Goal: Use online tool/utility: Use online tool/utility

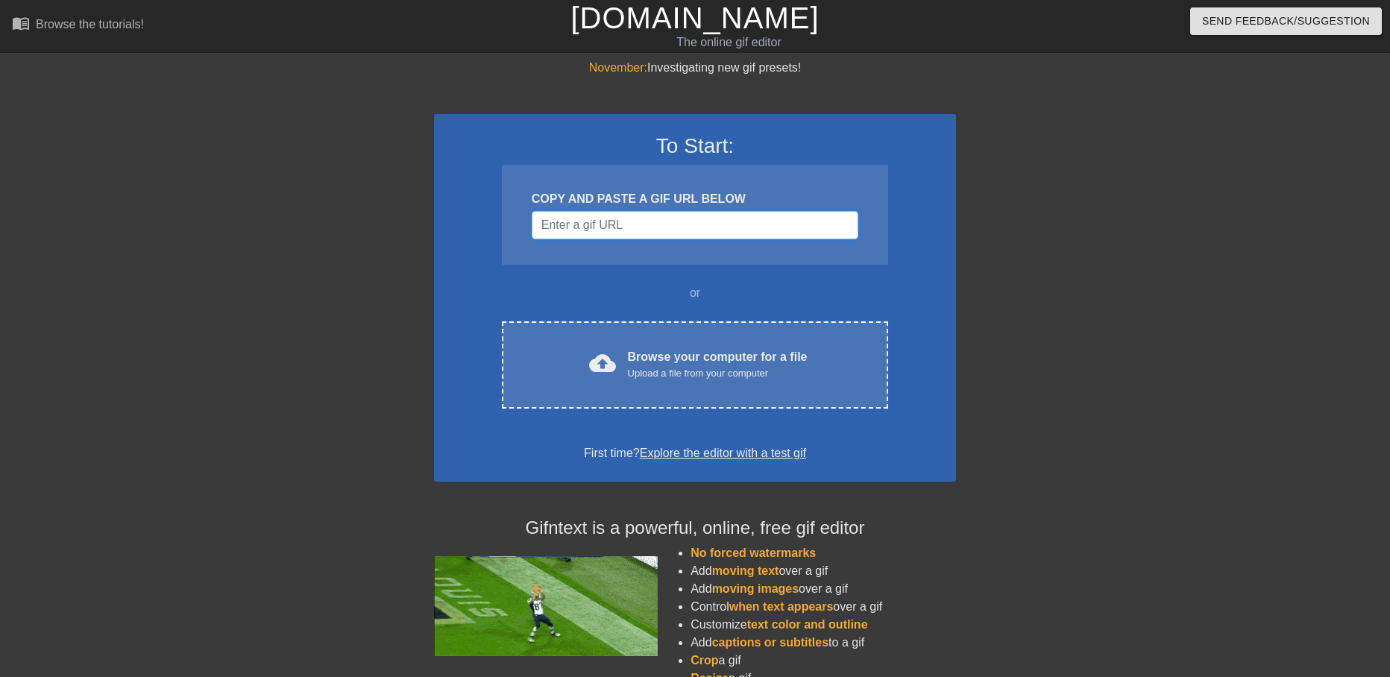
click at [605, 233] on input "Username" at bounding box center [695, 225] width 327 height 28
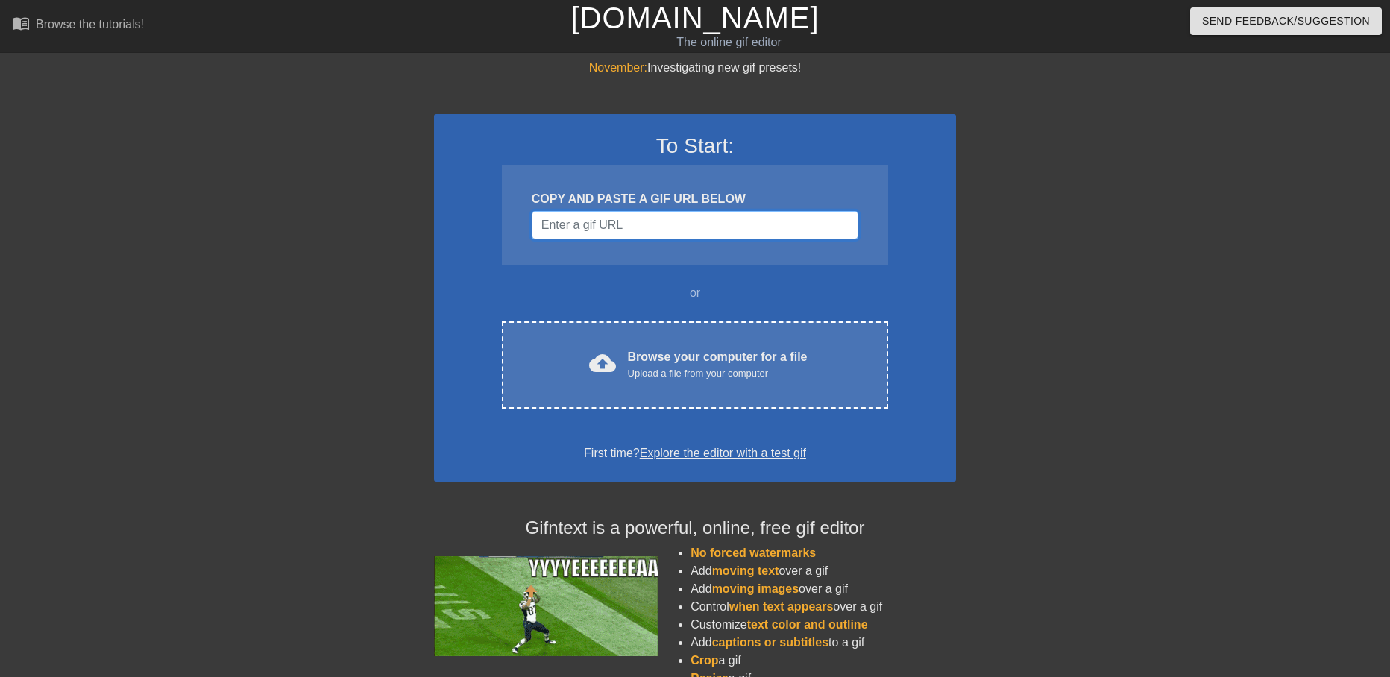
paste input "[URL][DOMAIN_NAME][DOMAIN_NAME][PERSON_NAME]"
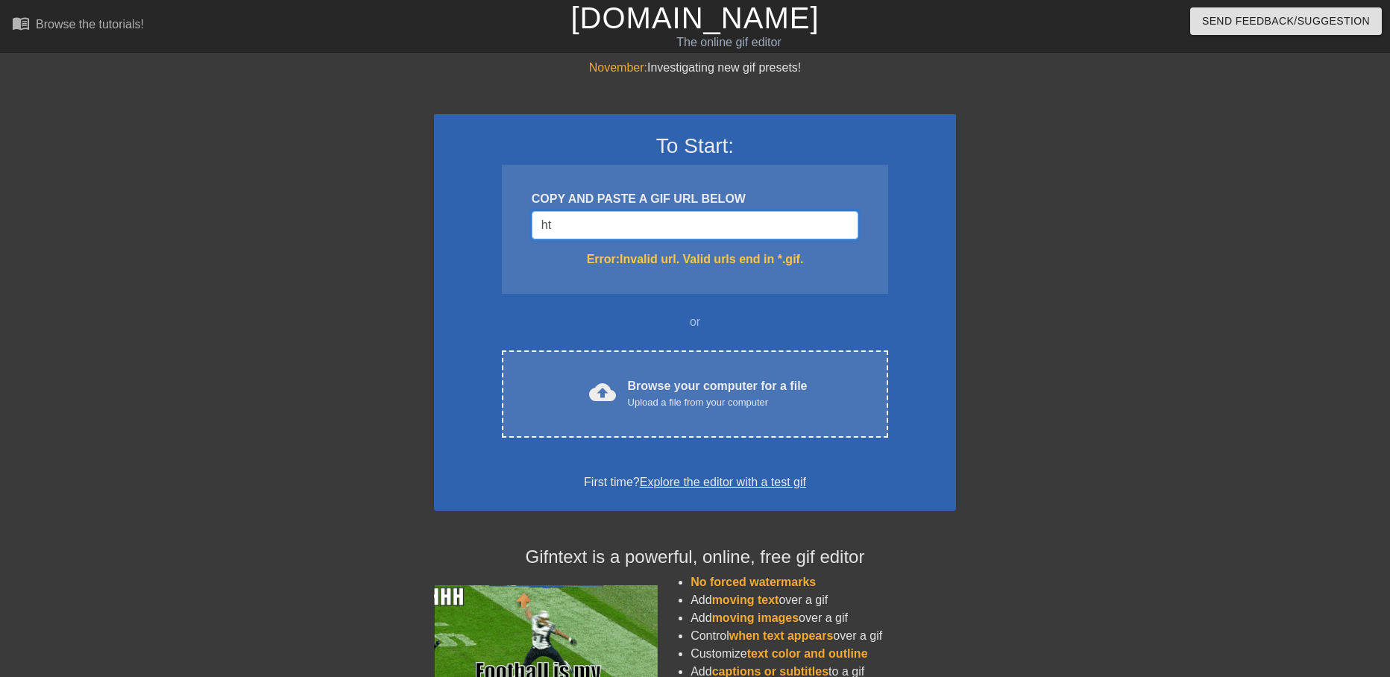
type input "h"
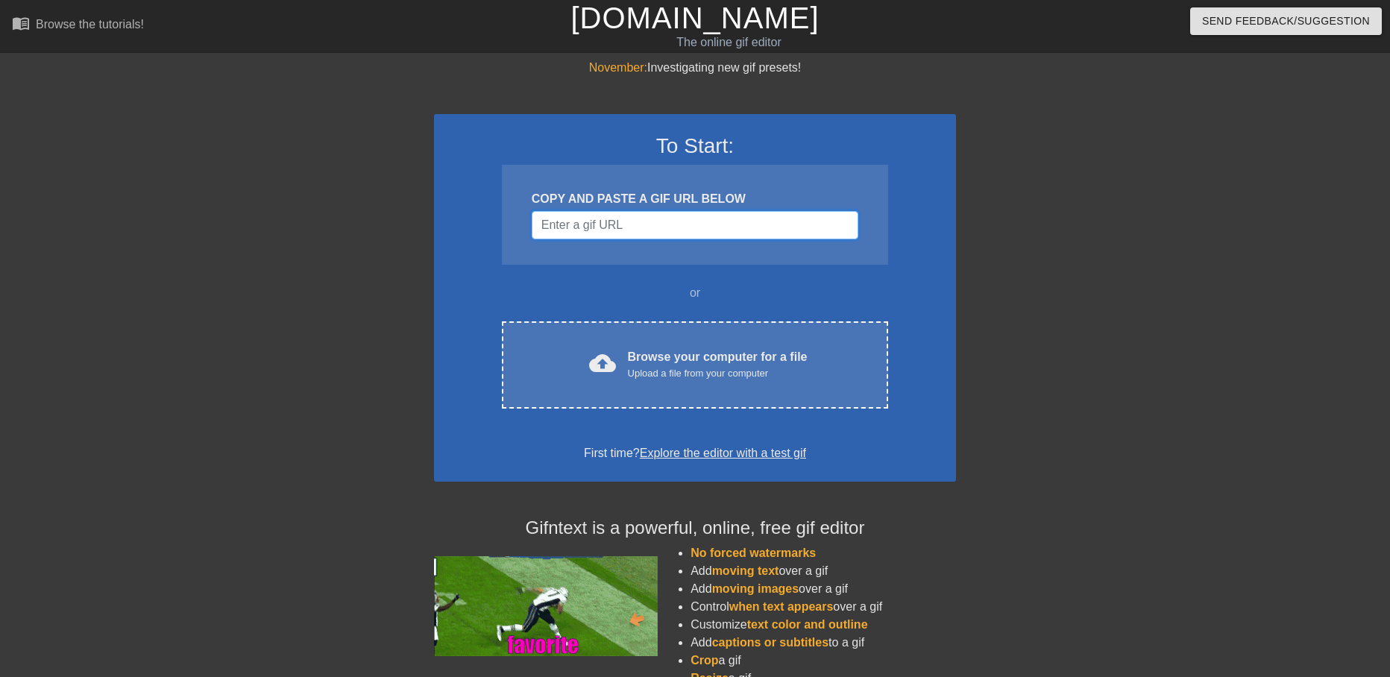
click at [630, 228] on input "Username" at bounding box center [695, 225] width 327 height 28
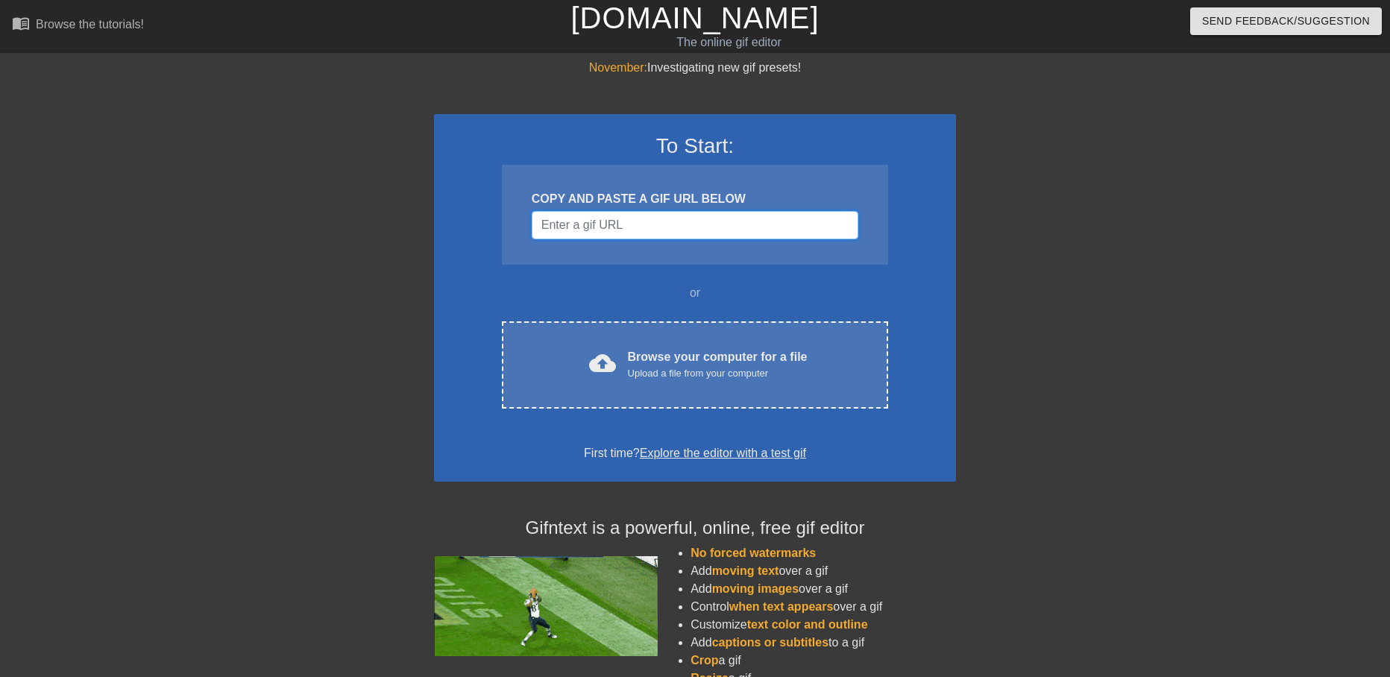
paste input "[URL][DOMAIN_NAME][DOMAIN_NAME]"
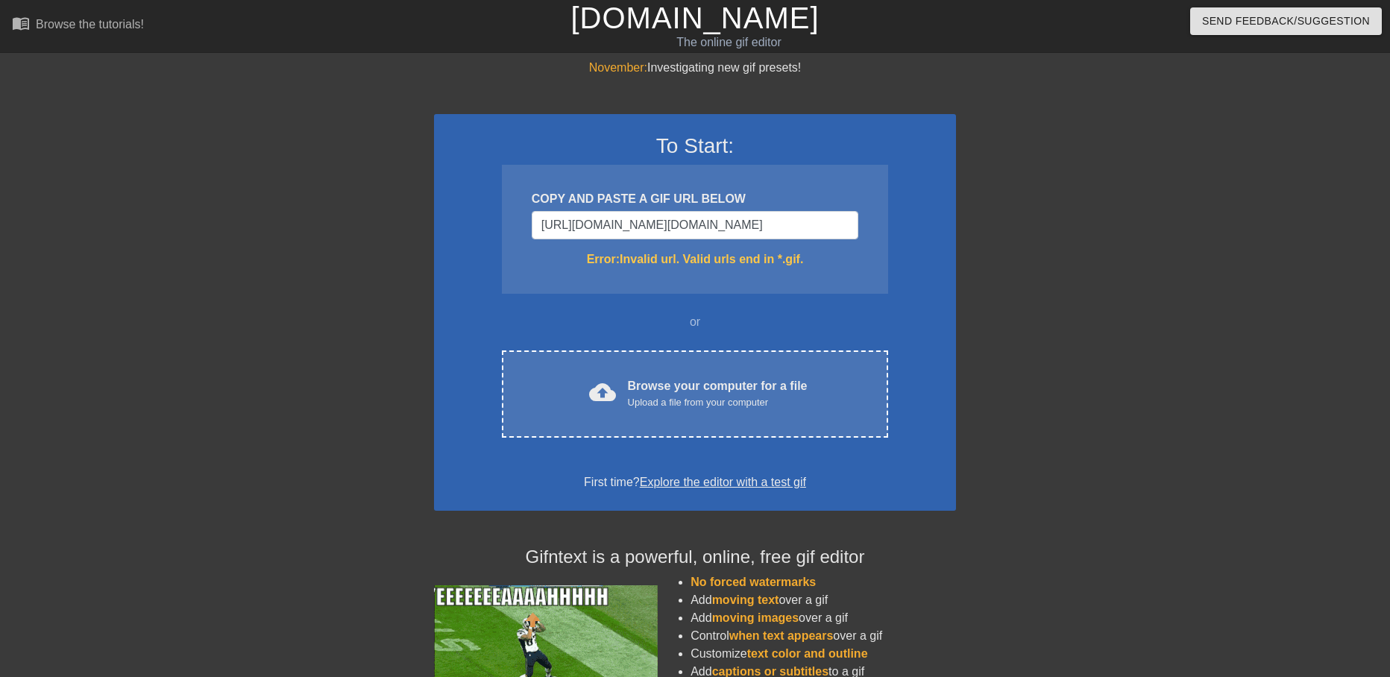
click at [1061, 268] on div at bounding box center [1086, 282] width 224 height 447
click at [747, 226] on input "[URL][DOMAIN_NAME][DOMAIN_NAME]" at bounding box center [695, 225] width 327 height 28
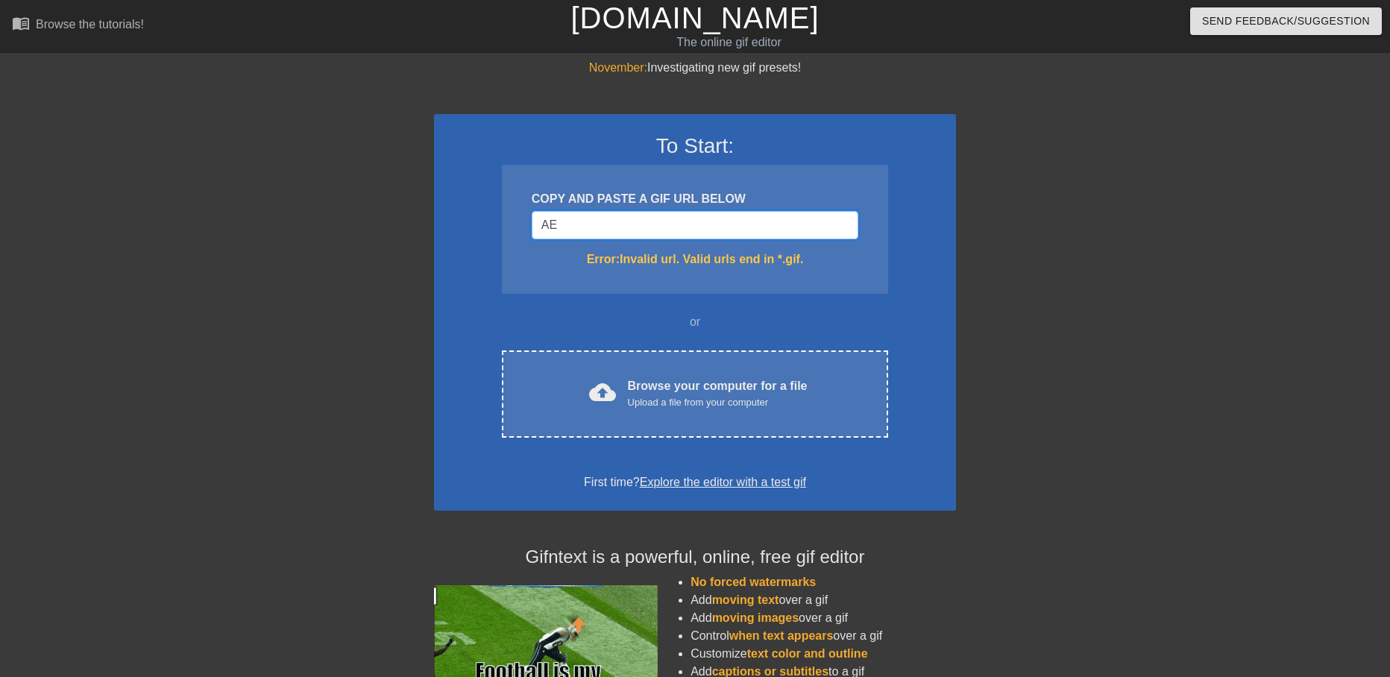
type input "E"
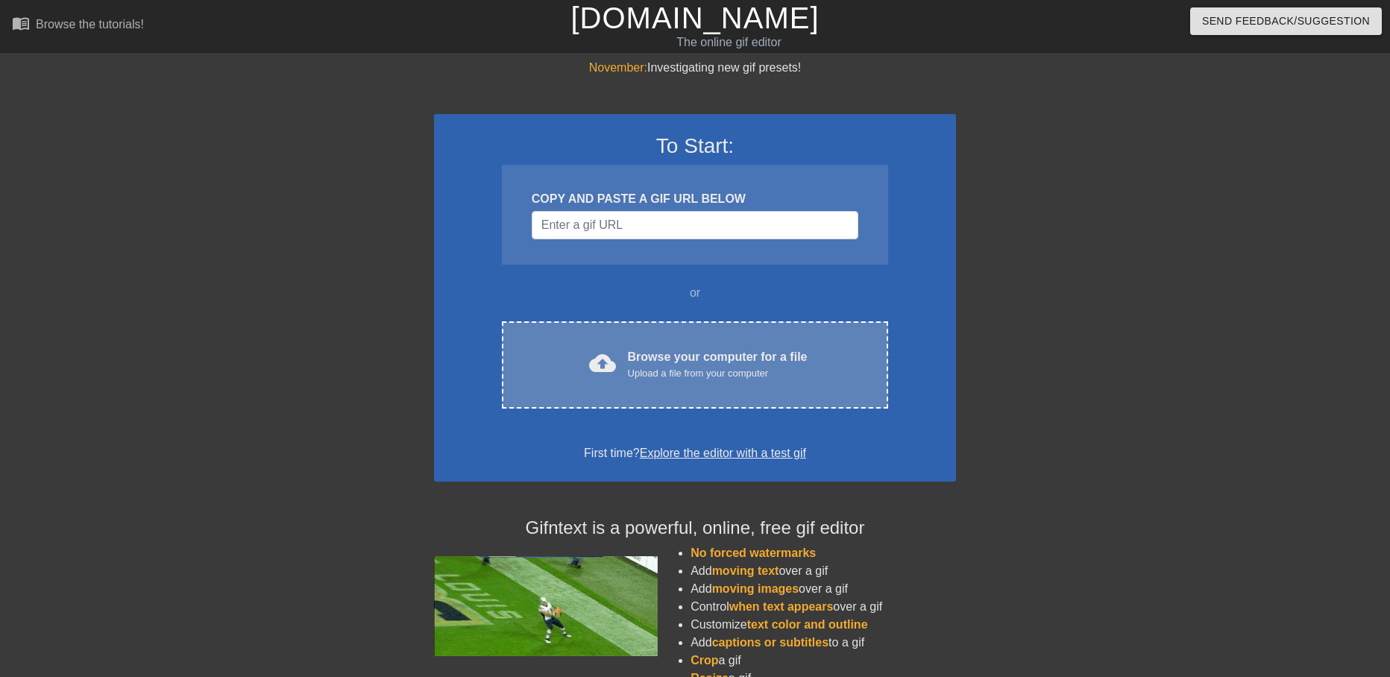
click at [639, 365] on div "Browse your computer for a file Upload a file from your computer" at bounding box center [718, 364] width 180 height 33
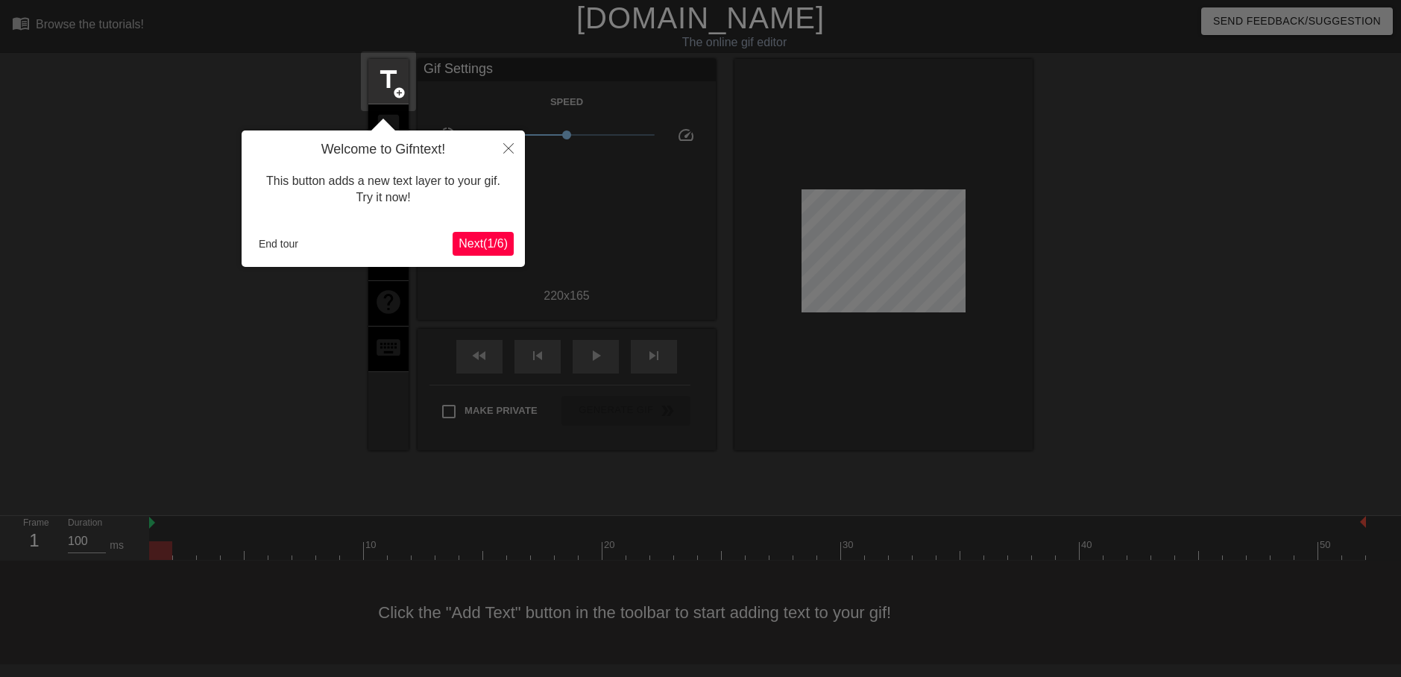
click at [471, 240] on span "Next ( 1 / 6 )" at bounding box center [483, 243] width 49 height 13
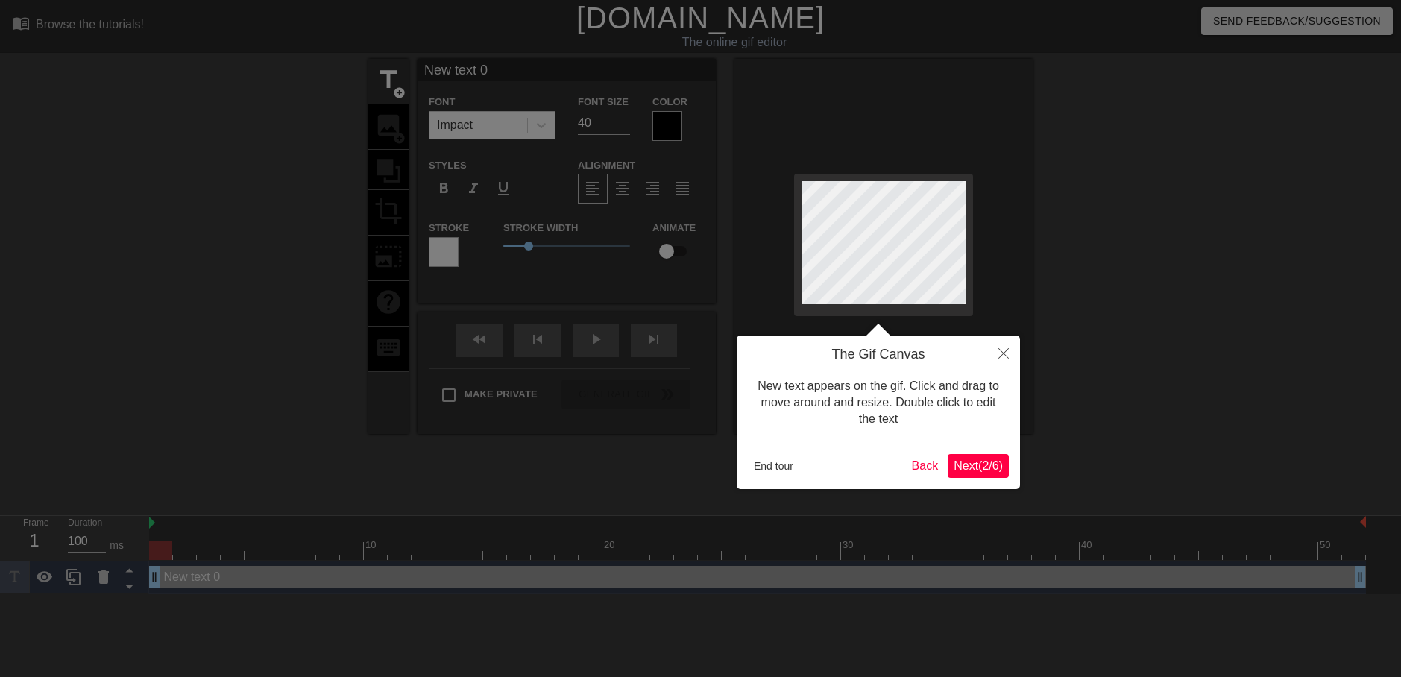
click at [978, 465] on span "Next ( 2 / 6 )" at bounding box center [978, 465] width 49 height 13
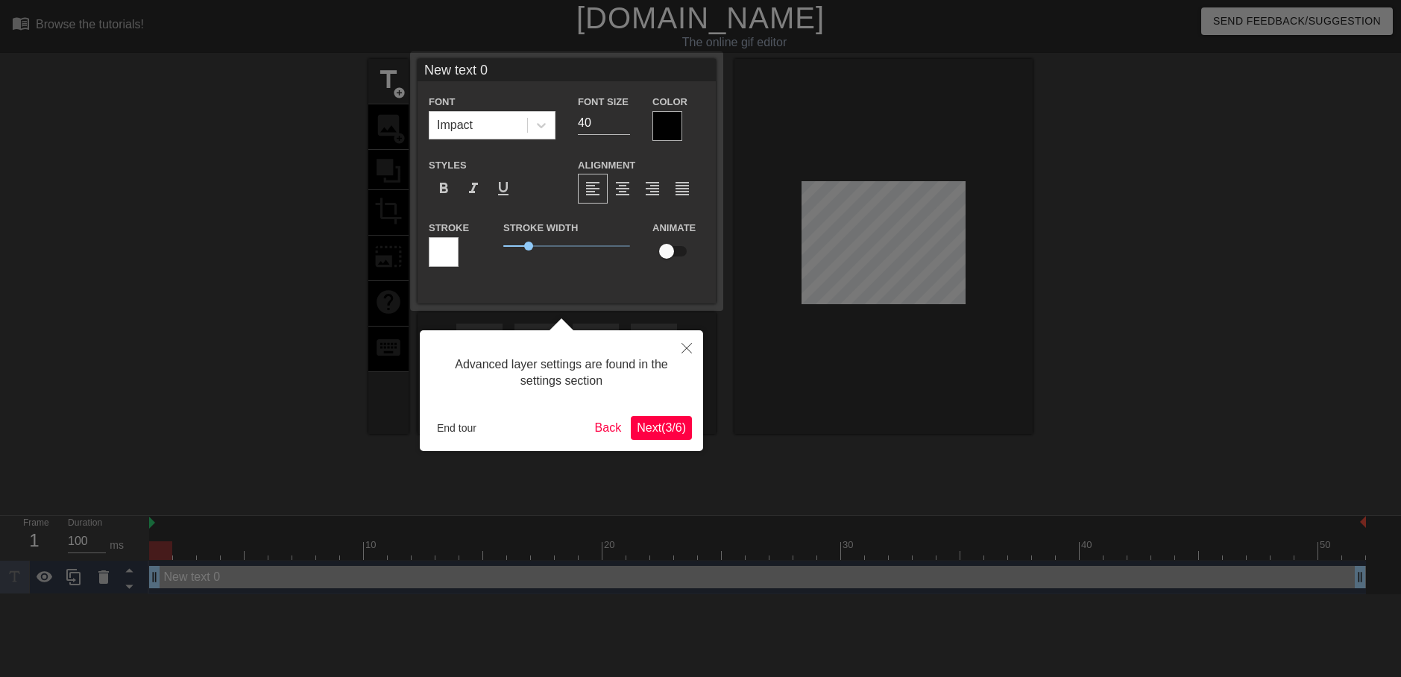
click at [669, 430] on span "Next ( 3 / 6 )" at bounding box center [661, 427] width 49 height 13
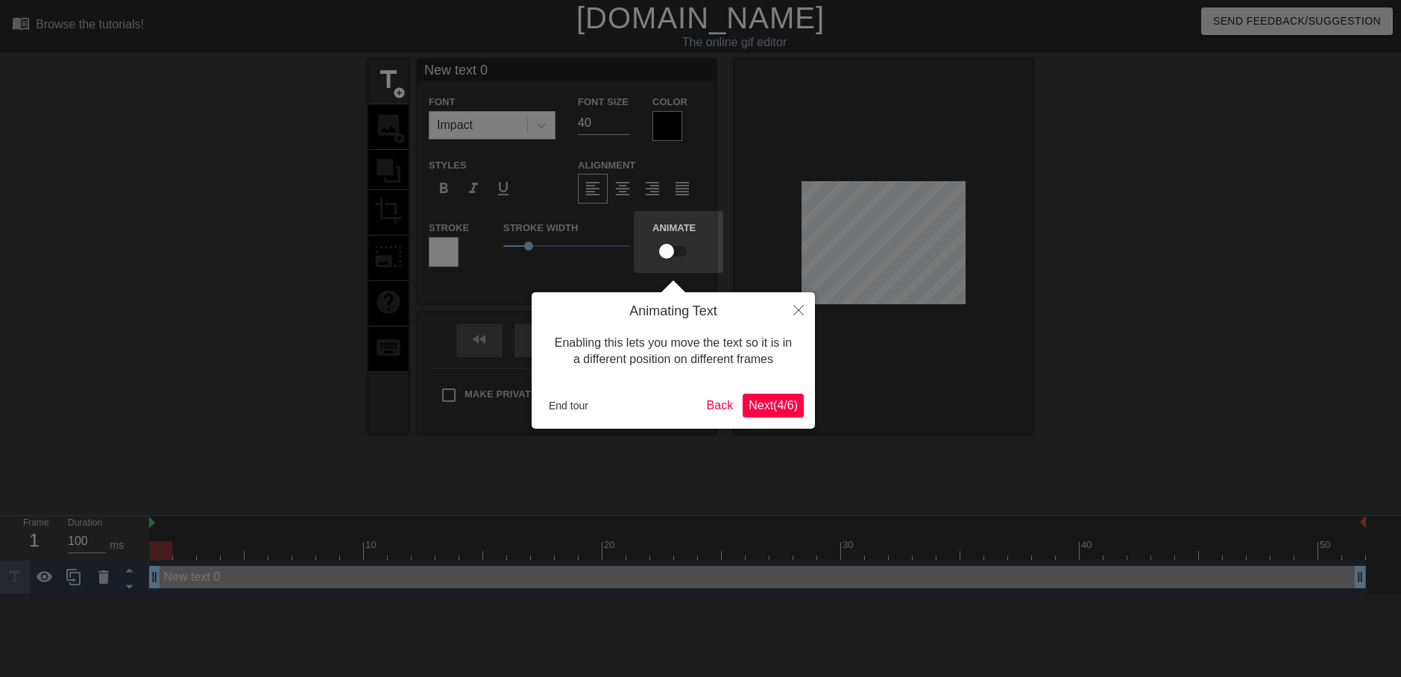
click at [782, 406] on span "Next ( 4 / 6 )" at bounding box center [773, 405] width 49 height 13
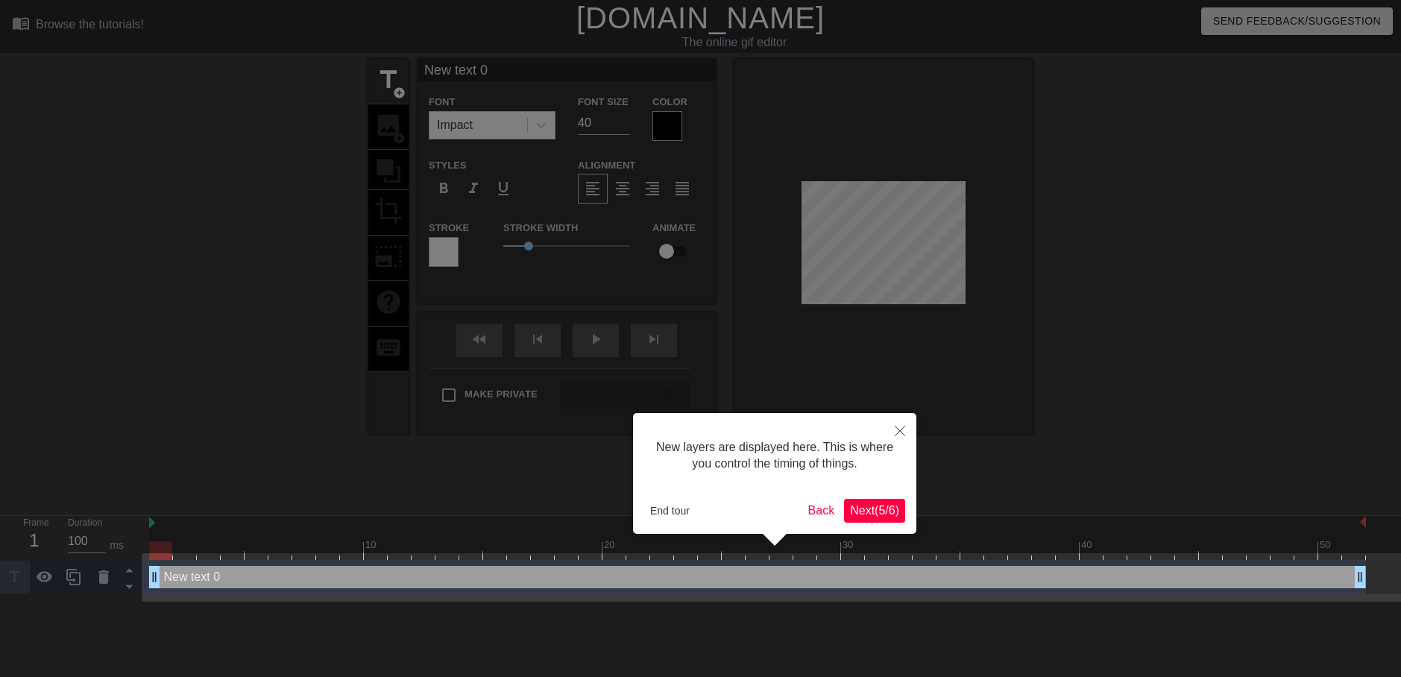
click at [875, 505] on span "Next ( 5 / 6 )" at bounding box center [874, 510] width 49 height 13
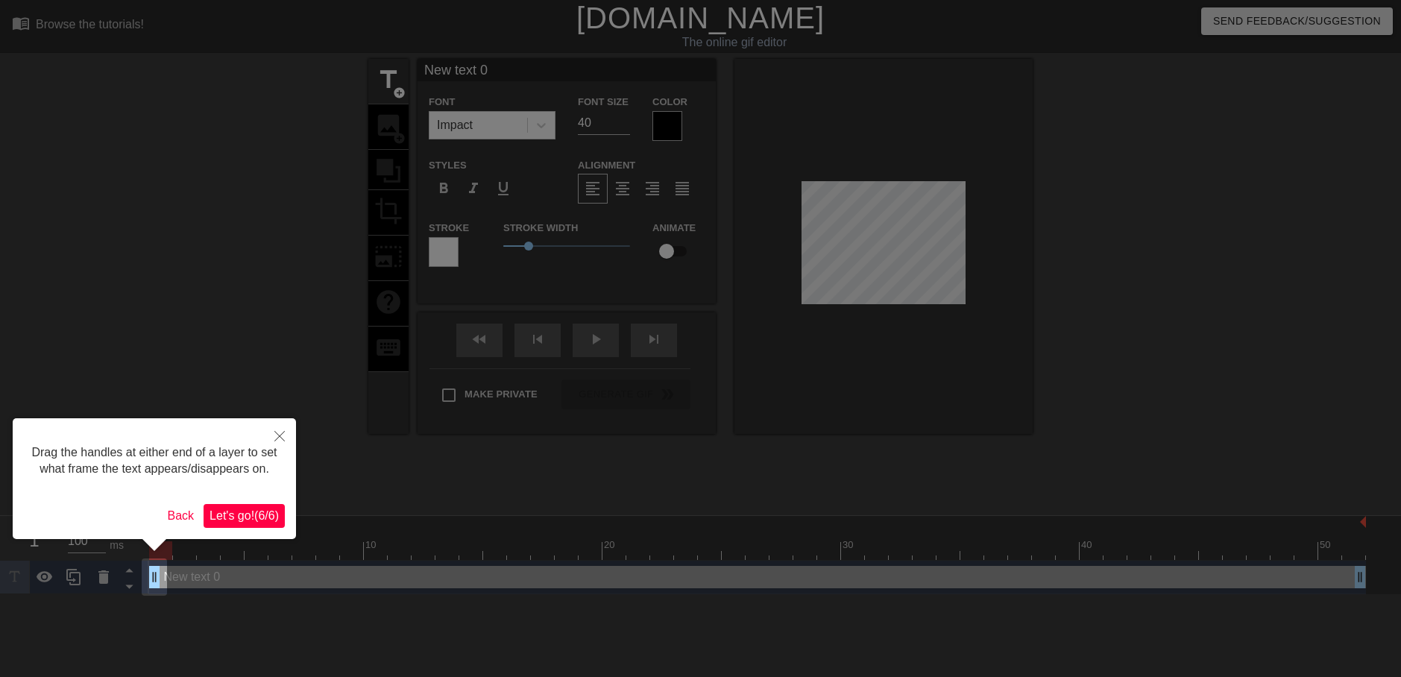
click at [246, 515] on span "Let's go! ( 6 / 6 )" at bounding box center [244, 515] width 69 height 13
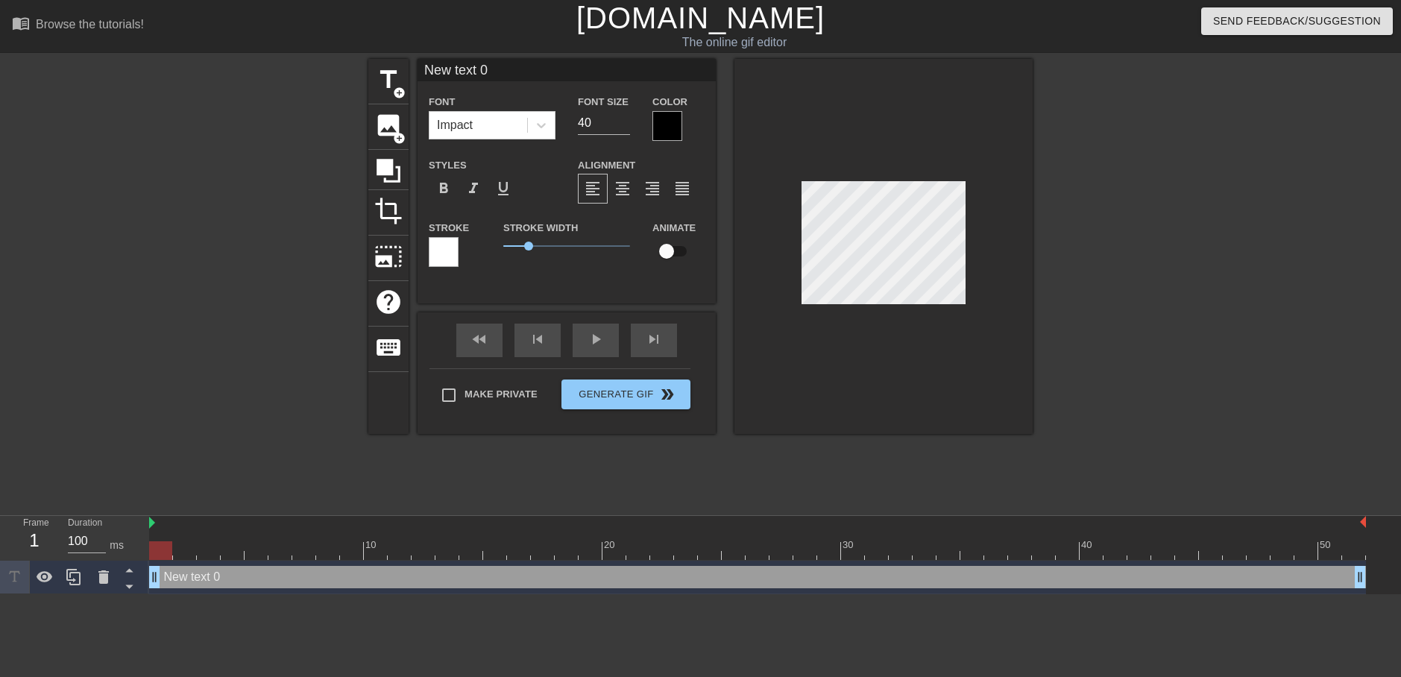
click at [1147, 174] on div at bounding box center [1163, 282] width 224 height 447
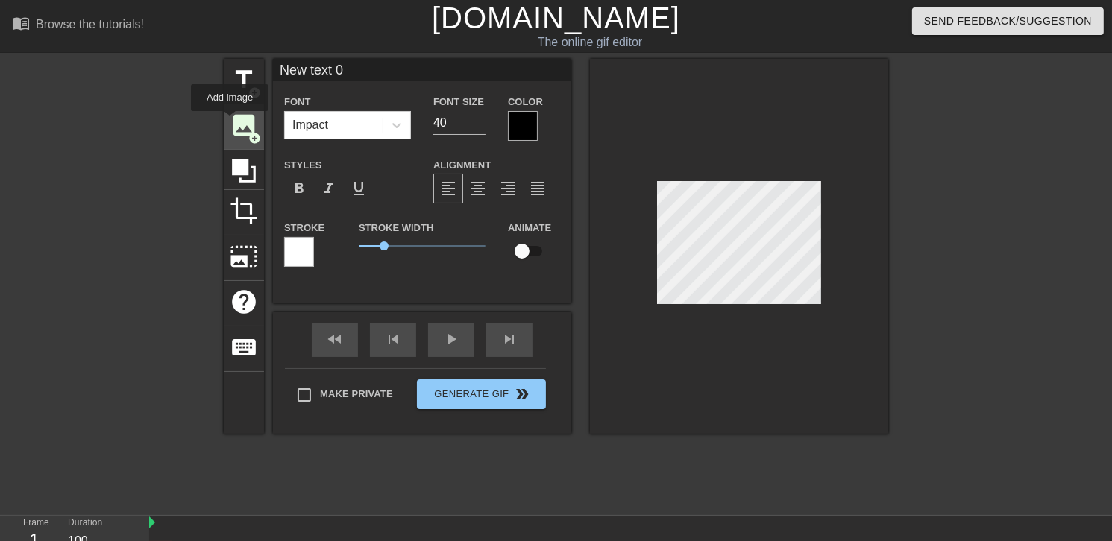
click at [230, 122] on span "image" at bounding box center [244, 125] width 28 height 28
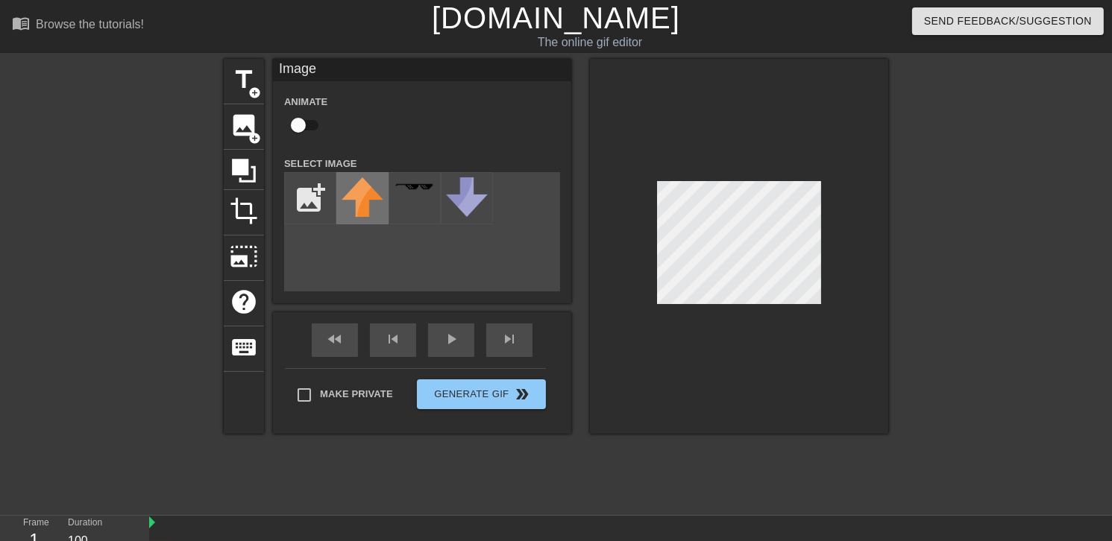
click at [343, 204] on img at bounding box center [363, 197] width 42 height 40
click at [301, 202] on input "file" at bounding box center [310, 198] width 51 height 51
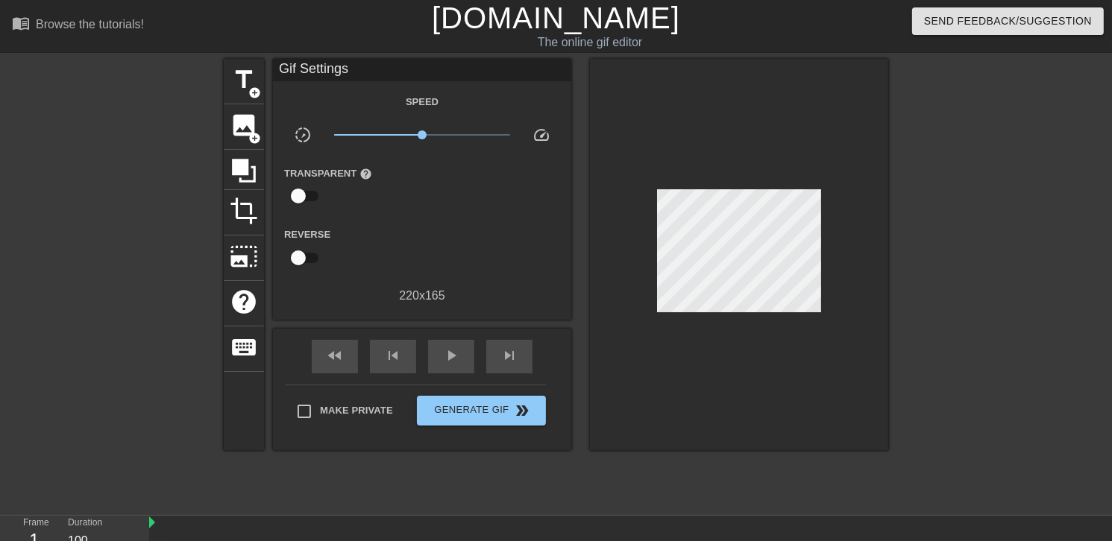
click at [1029, 222] on div at bounding box center [1018, 282] width 224 height 447
click at [242, 131] on span "image" at bounding box center [244, 125] width 28 height 28
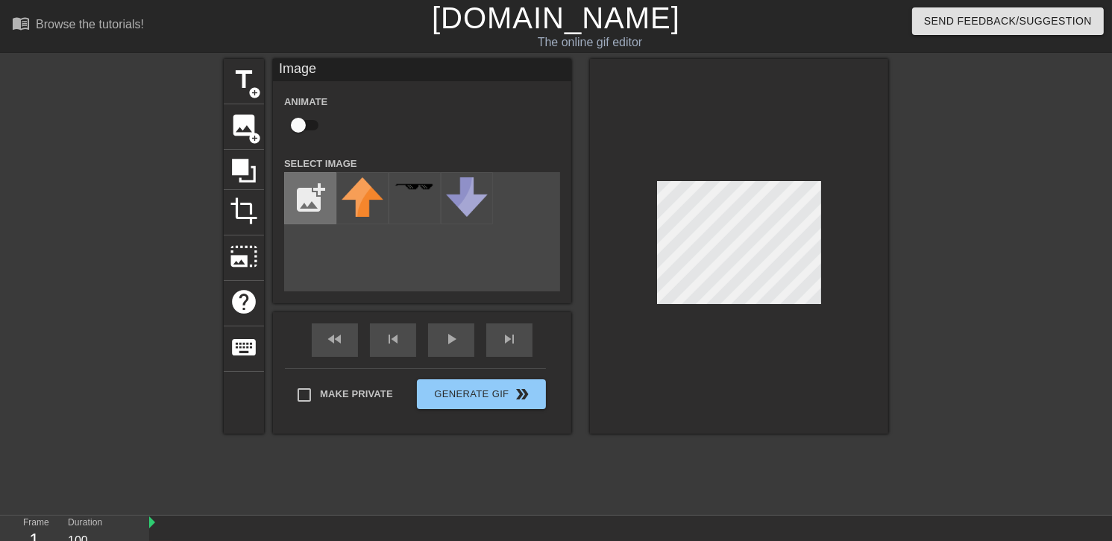
click at [298, 197] on input "file" at bounding box center [310, 198] width 51 height 51
type input "C:\fakepath\image_2025-08-26_095922316.png"
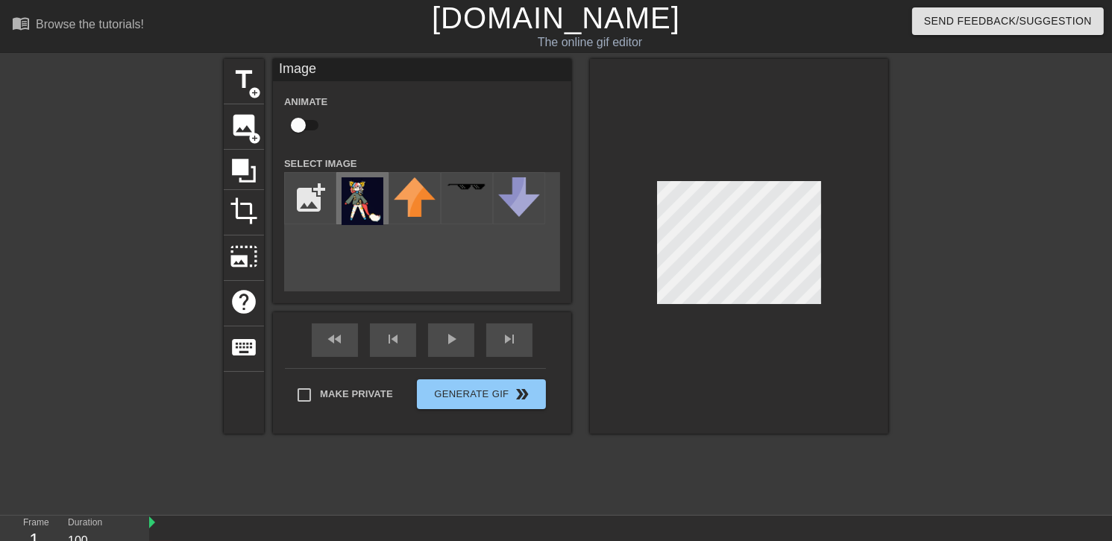
click at [358, 204] on img at bounding box center [363, 201] width 42 height 48
click at [425, 202] on img at bounding box center [415, 197] width 42 height 40
click at [393, 340] on div "skip_previous" at bounding box center [393, 341] width 46 height 34
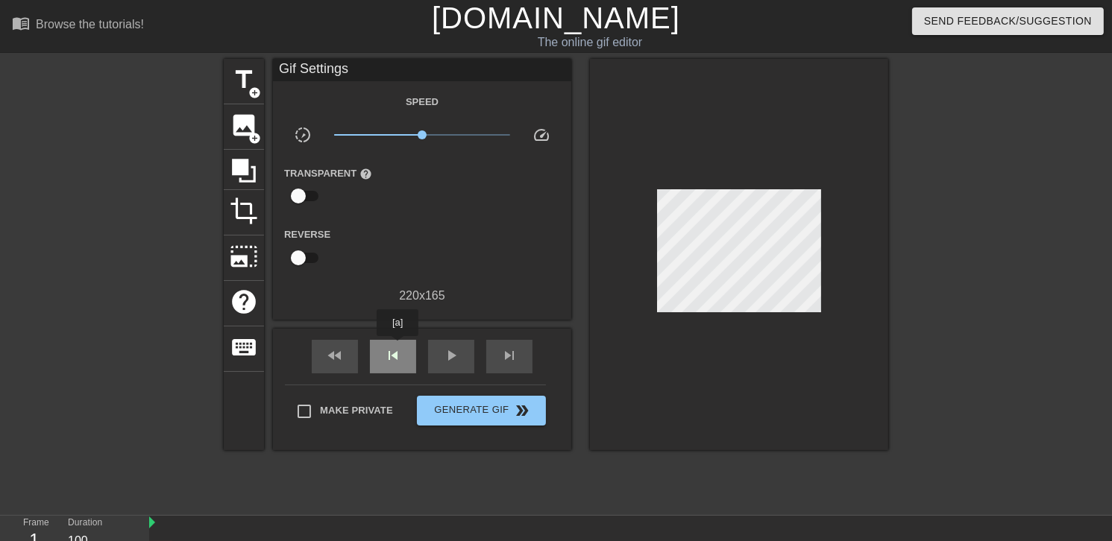
click at [397, 347] on span "skip_previous" at bounding box center [393, 356] width 18 height 18
drag, startPoint x: 650, startPoint y: 262, endPoint x: 701, endPoint y: 372, distance: 120.8
click at [706, 385] on div at bounding box center [739, 254] width 298 height 391
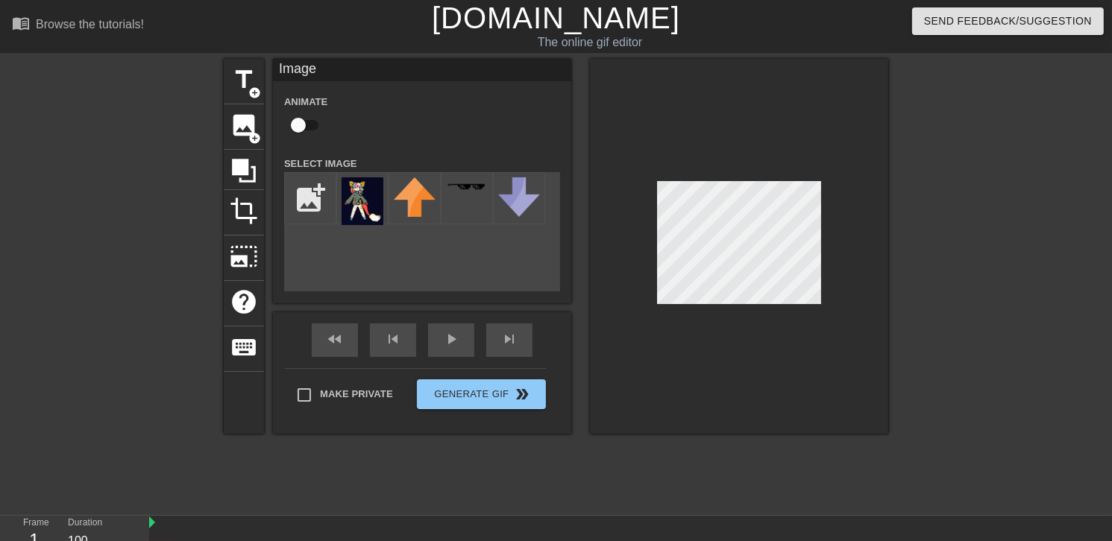
click at [908, 86] on div "title add_circle image add_circle crop photo_size_select_large help keyboard Im…" at bounding box center [556, 282] width 1112 height 447
click at [942, 206] on div "title add_circle image add_circle crop photo_size_select_large help keyboard Im…" at bounding box center [556, 282] width 1112 height 447
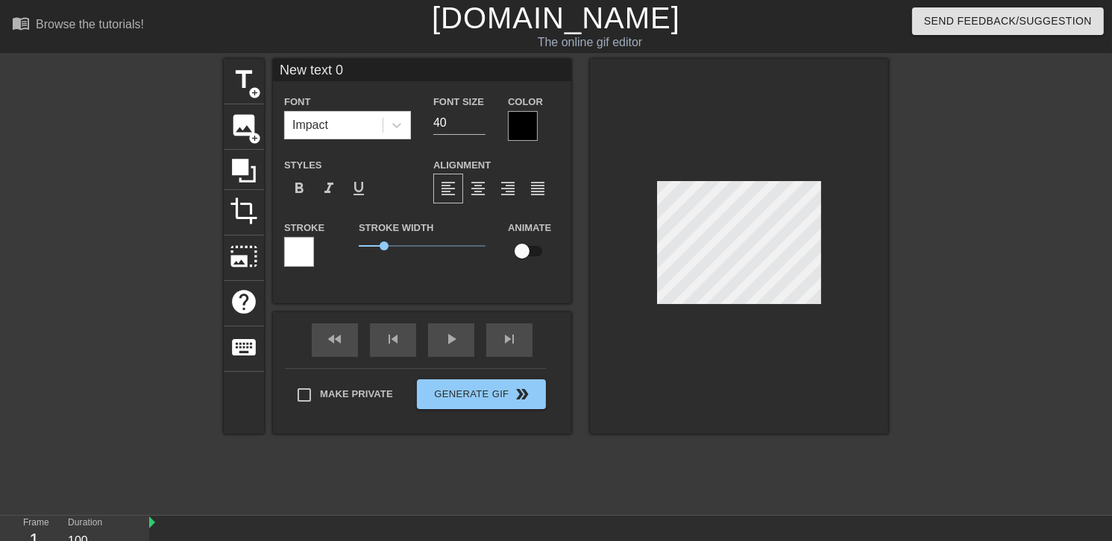
click at [1013, 224] on div "title add_circle image add_circle crop photo_size_select_large help keyboard Ne…" at bounding box center [556, 282] width 1112 height 447
click at [245, 124] on span "image" at bounding box center [244, 125] width 28 height 28
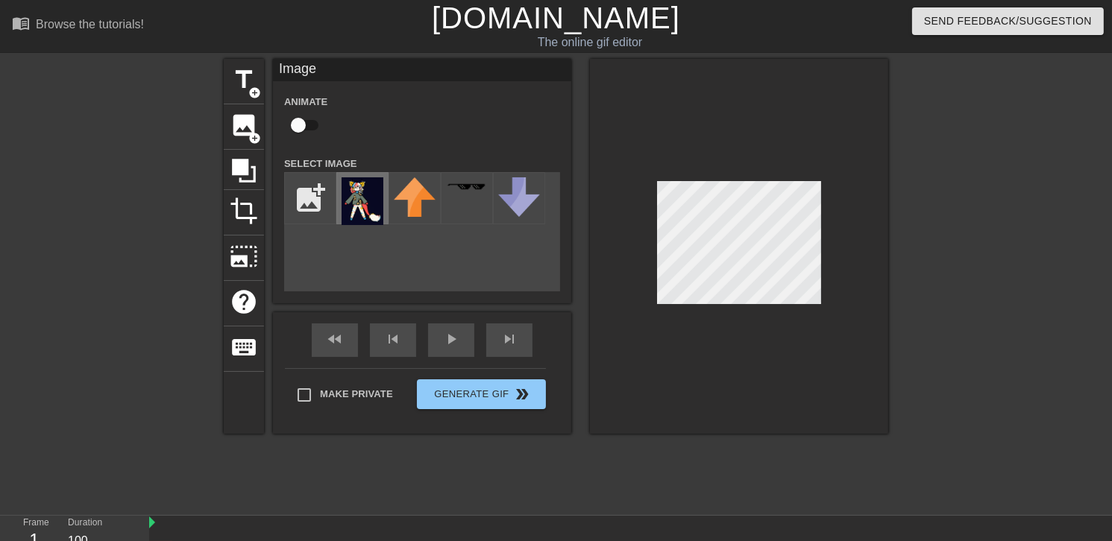
click at [353, 186] on img at bounding box center [363, 201] width 42 height 48
click at [456, 248] on div "add_photo_alternate" at bounding box center [422, 231] width 276 height 119
click at [301, 196] on input "file" at bounding box center [310, 198] width 51 height 51
type input "C:\fakepath\Screenshot [DATE] 095911.png"
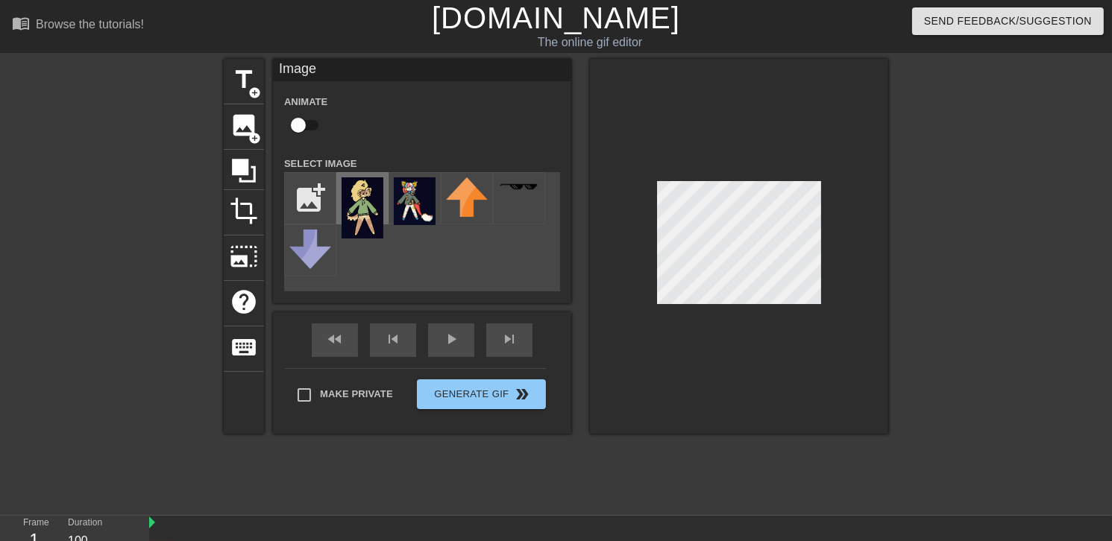
click at [361, 206] on img at bounding box center [363, 207] width 42 height 61
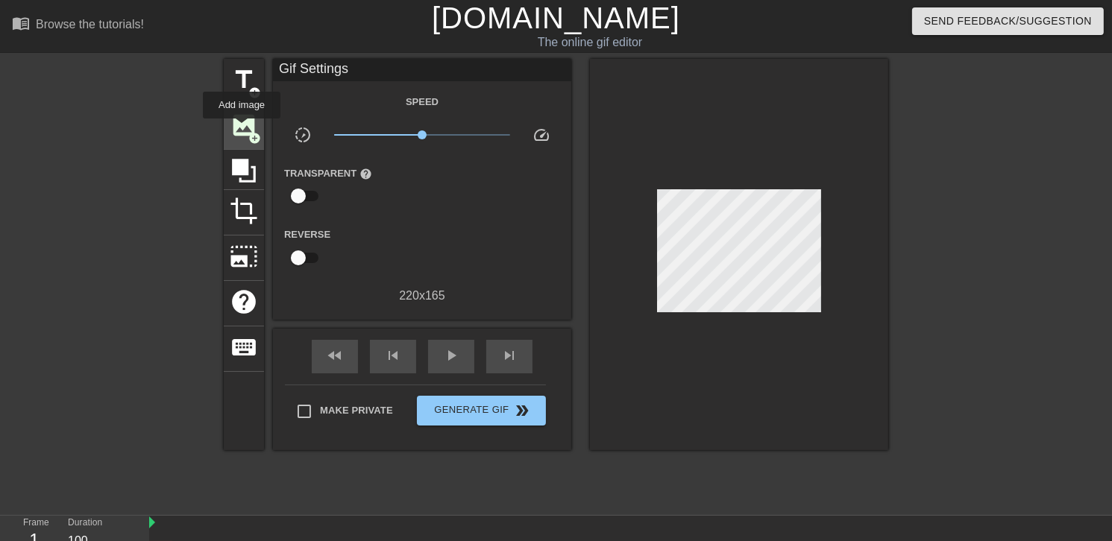
click at [242, 129] on span "image" at bounding box center [244, 125] width 28 height 28
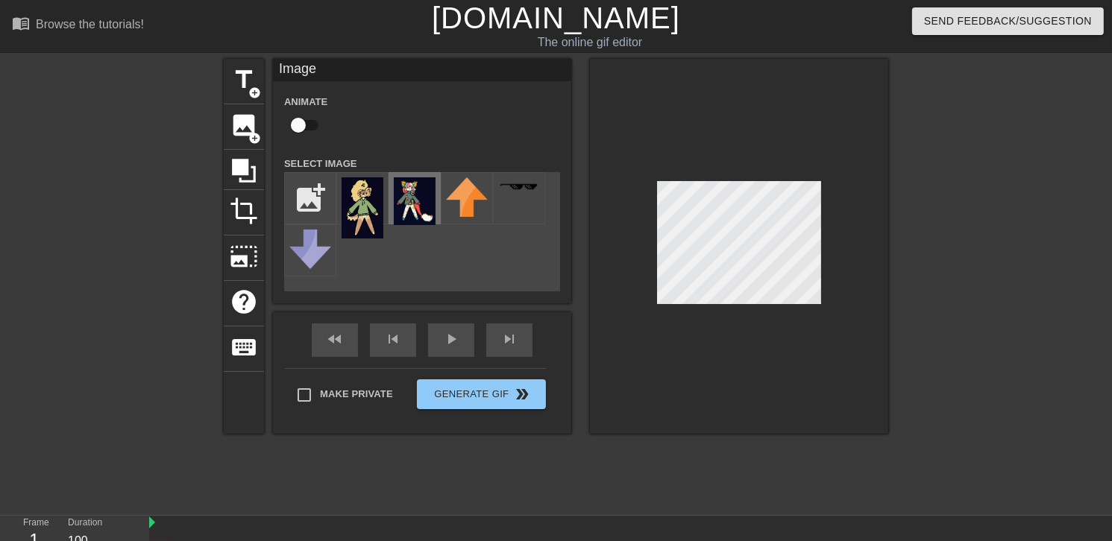
click at [412, 185] on img at bounding box center [415, 201] width 42 height 48
click at [757, 149] on div at bounding box center [739, 246] width 298 height 375
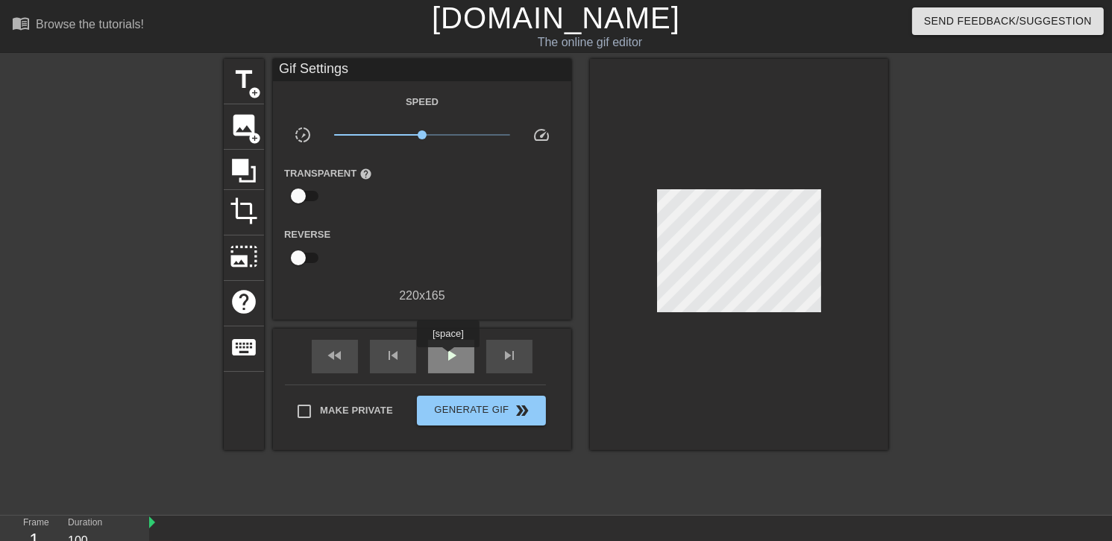
click at [455, 356] on span "play_arrow" at bounding box center [451, 356] width 18 height 18
click at [455, 356] on span "pause" at bounding box center [451, 356] width 18 height 18
click at [840, 237] on div at bounding box center [739, 254] width 298 height 391
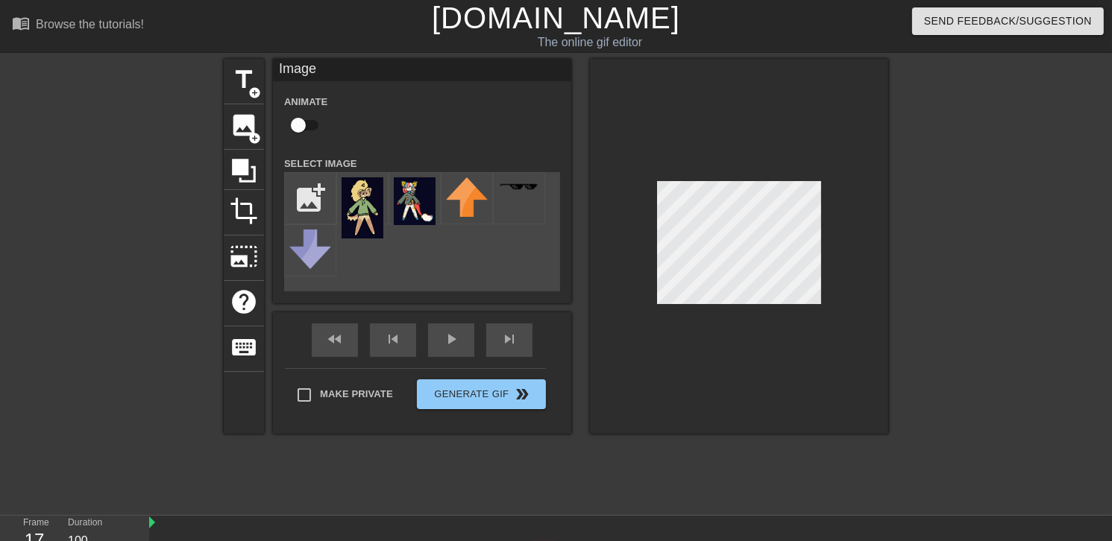
click at [849, 259] on div at bounding box center [739, 246] width 298 height 375
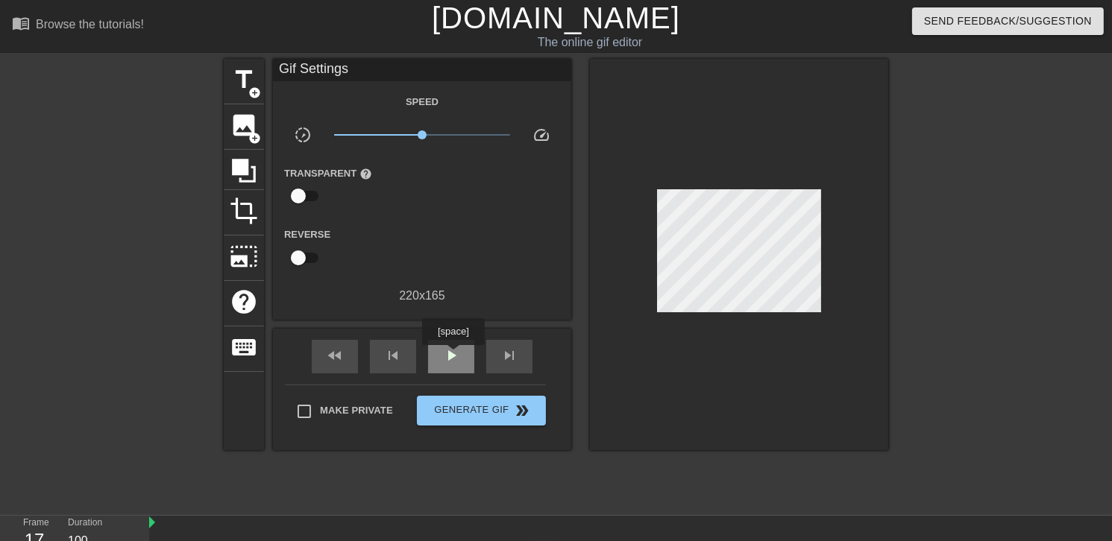
click at [453, 356] on span "play_arrow" at bounding box center [451, 356] width 18 height 18
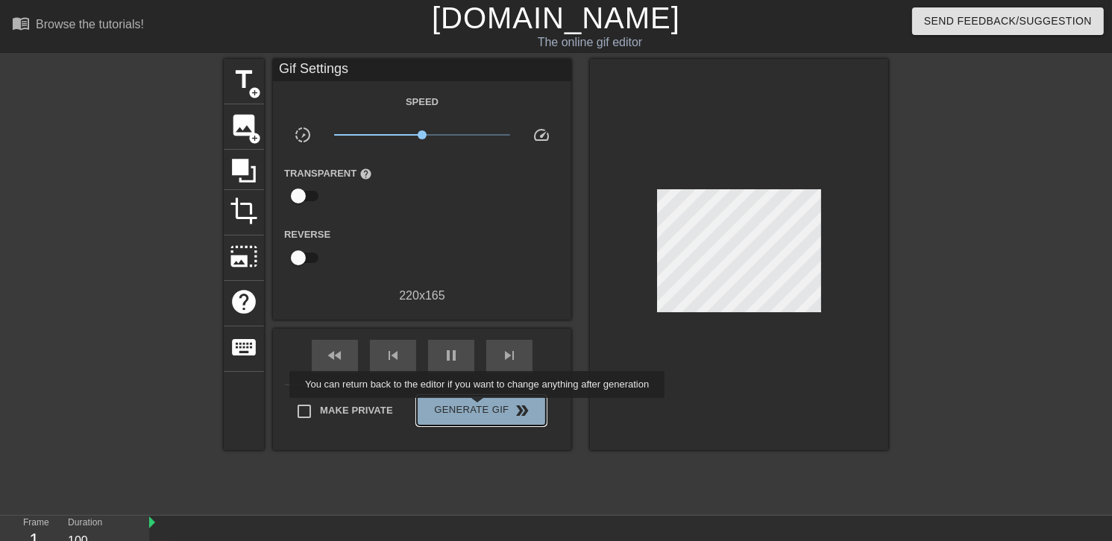
click at [479, 409] on span "Generate Gif double_arrow" at bounding box center [481, 411] width 117 height 18
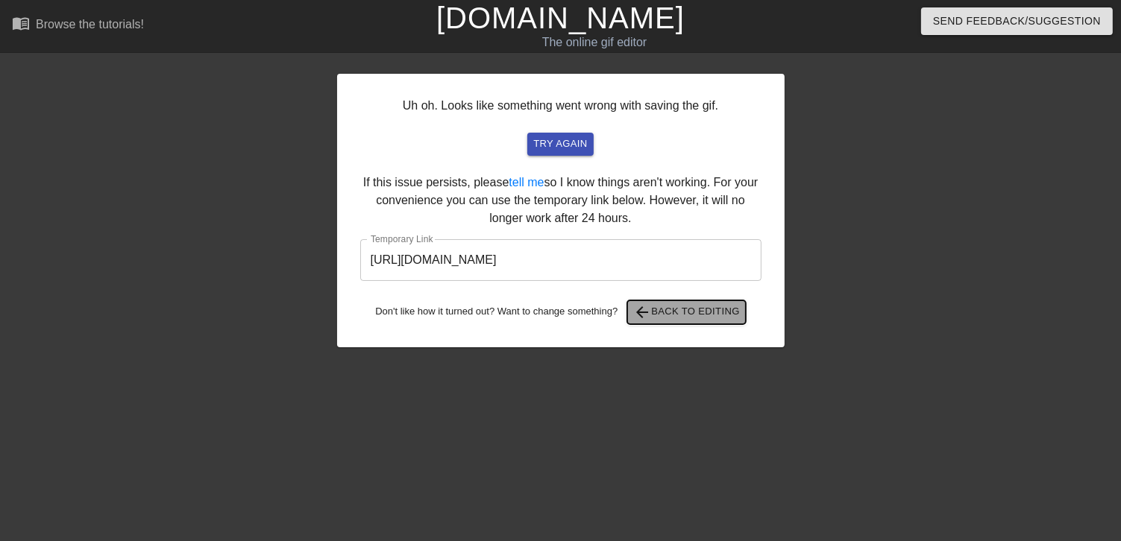
click at [654, 314] on span "arrow_back Back to Editing" at bounding box center [686, 312] width 107 height 18
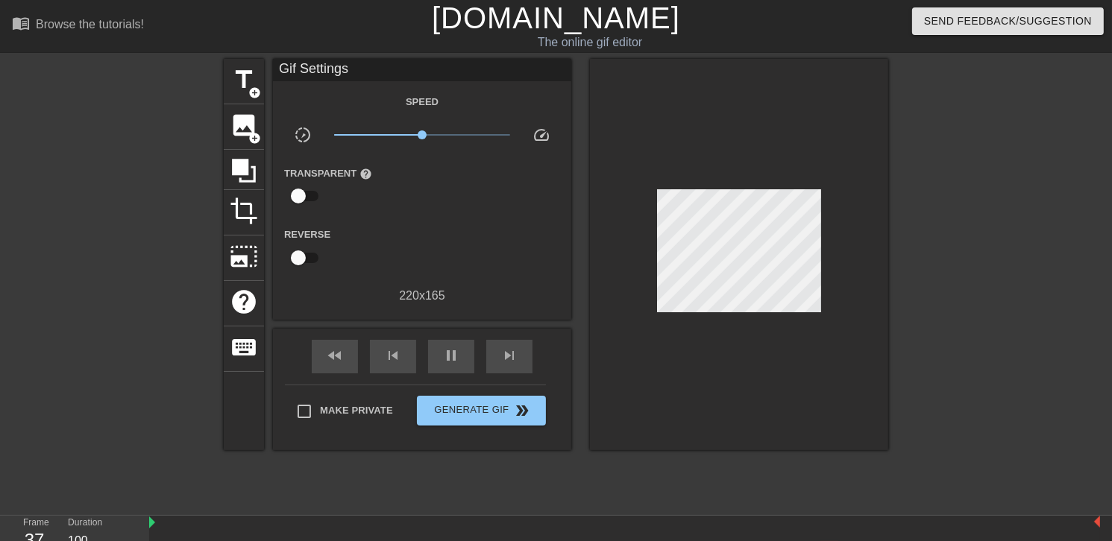
click at [841, 156] on div at bounding box center [739, 254] width 298 height 391
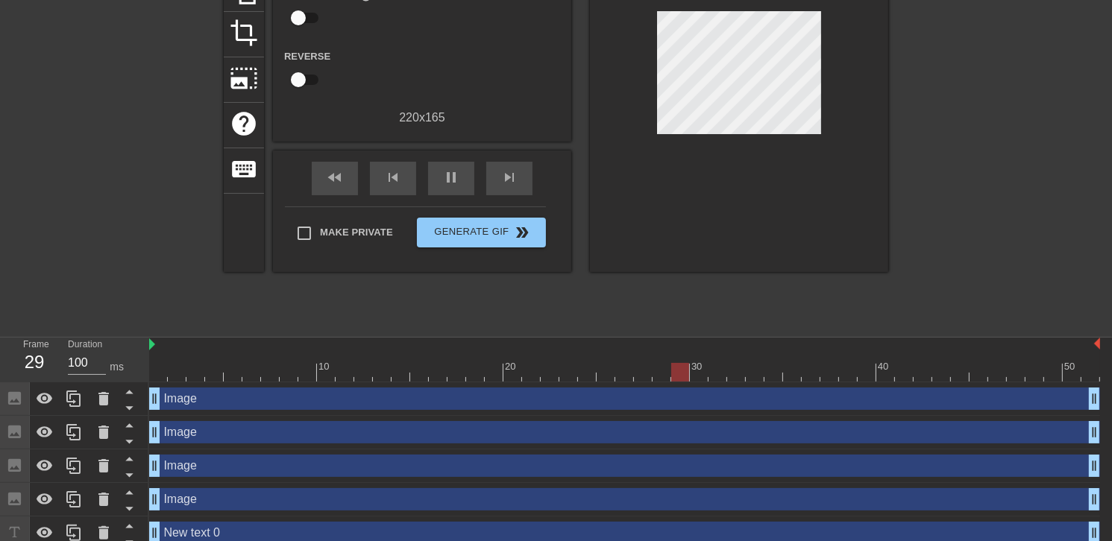
scroll to position [179, 0]
click at [441, 183] on div "pause" at bounding box center [451, 178] width 46 height 34
drag, startPoint x: 959, startPoint y: 373, endPoint x: 51, endPoint y: 339, distance: 908.9
click at [51, 339] on div "Frame 1 Duration 100 ms 10 20 30 40 50 Image drag_handle drag_handle Image drag…" at bounding box center [556, 443] width 1112 height 213
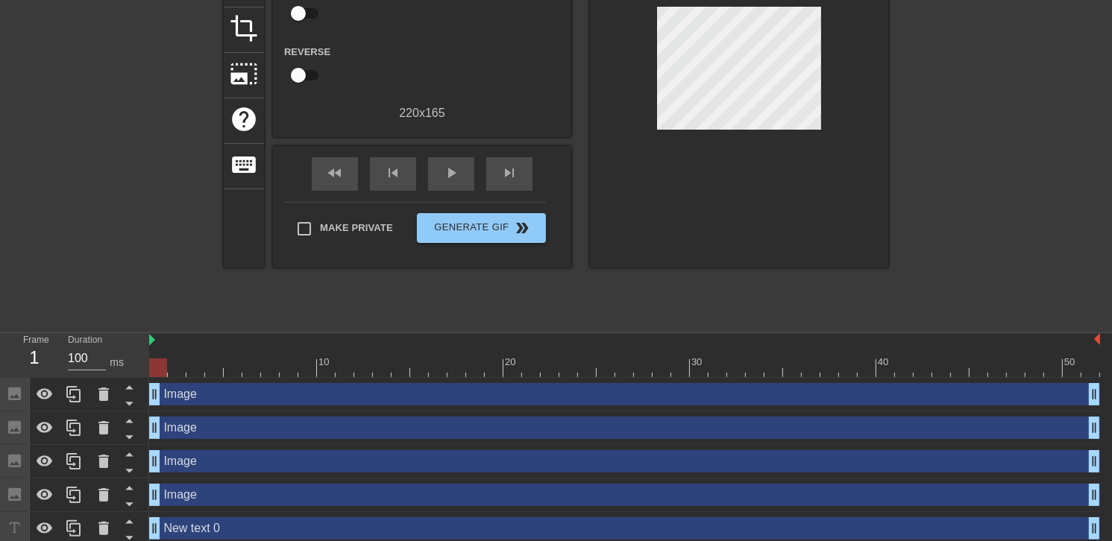
scroll to position [189, 0]
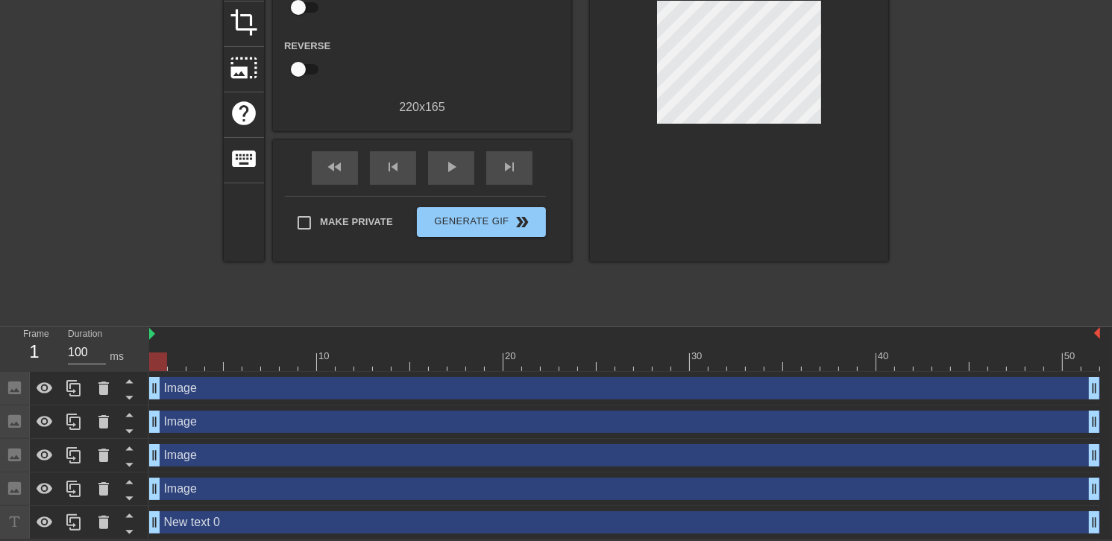
click at [250, 523] on div "New text 0 drag_handle drag_handle" at bounding box center [624, 523] width 951 height 22
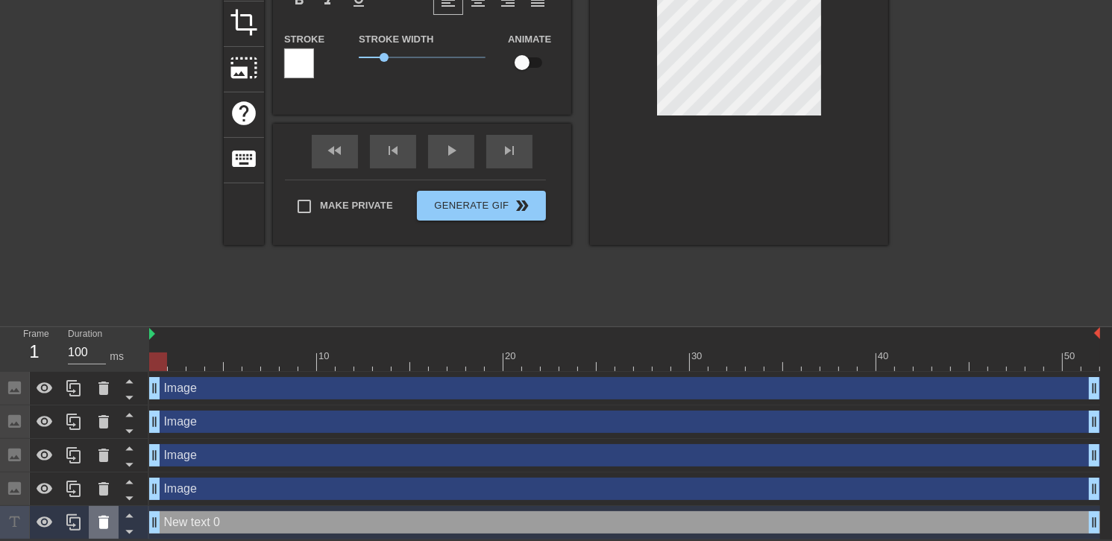
click at [98, 523] on icon at bounding box center [104, 523] width 18 height 18
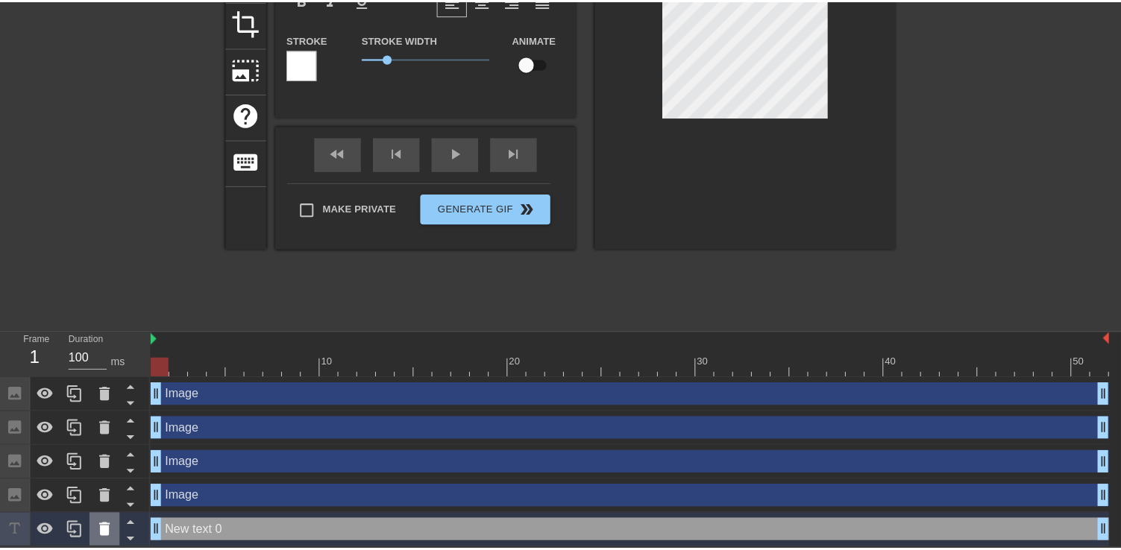
scroll to position [180, 0]
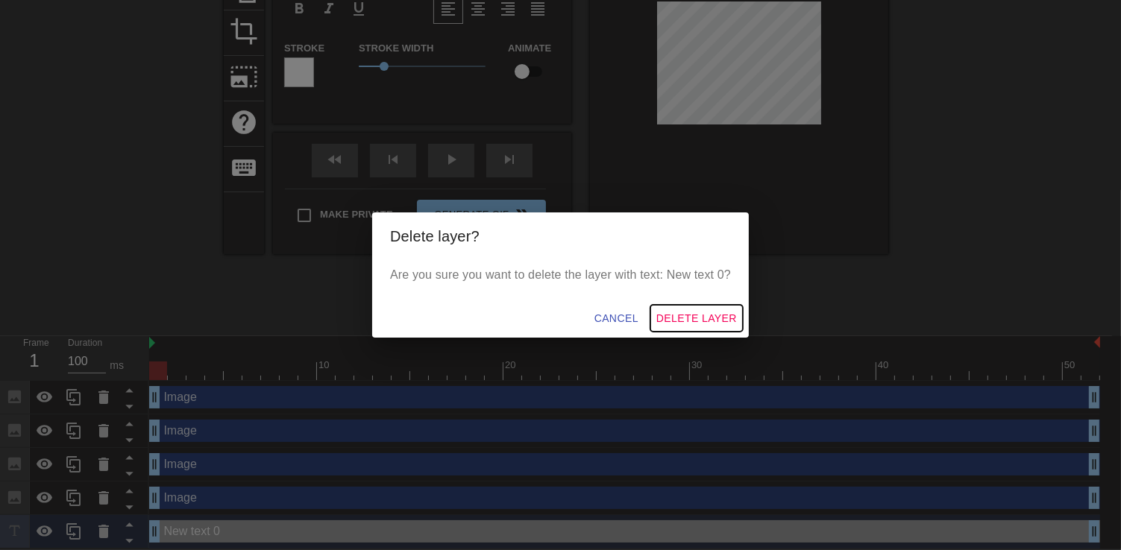
click at [673, 320] on span "Delete Layer" at bounding box center [696, 318] width 81 height 19
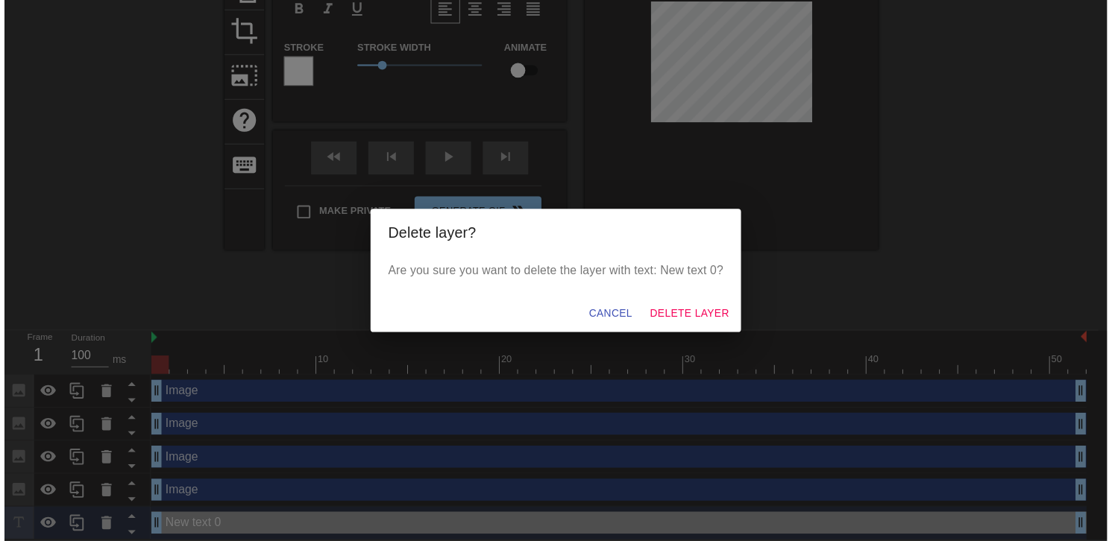
scroll to position [156, 0]
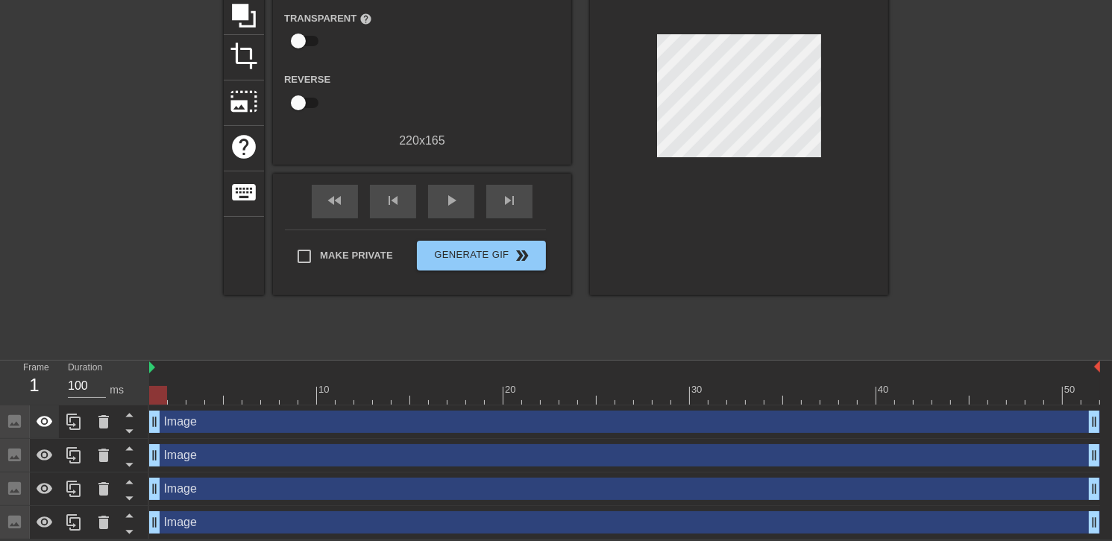
click at [41, 424] on icon at bounding box center [45, 421] width 16 height 11
click at [41, 424] on icon at bounding box center [45, 422] width 16 height 14
click at [45, 450] on icon at bounding box center [45, 455] width 16 height 11
click at [45, 450] on icon at bounding box center [45, 456] width 16 height 14
click at [95, 486] on icon at bounding box center [104, 489] width 18 height 18
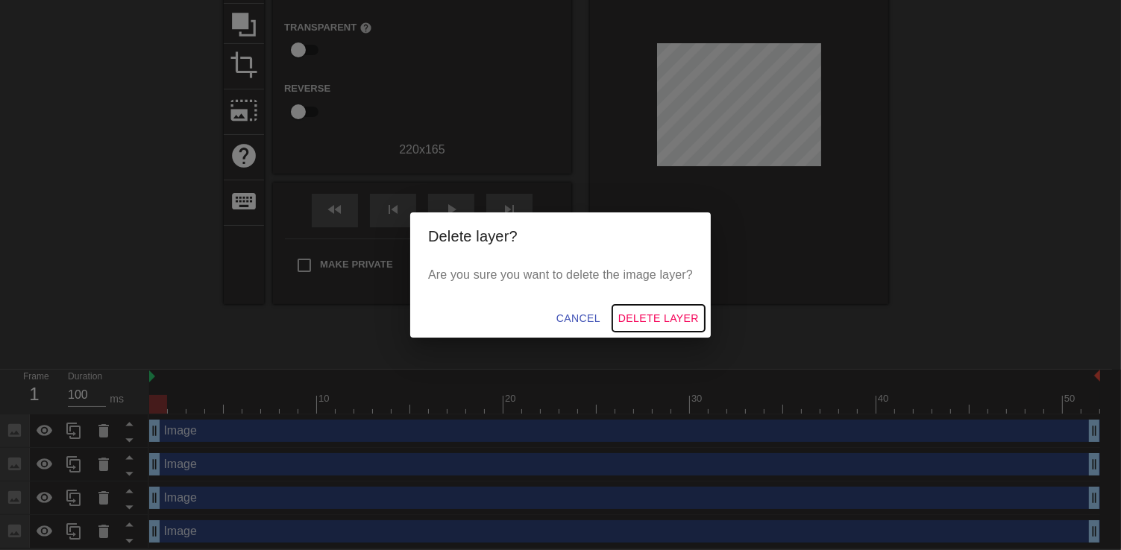
click at [650, 316] on span "Delete Layer" at bounding box center [658, 318] width 81 height 19
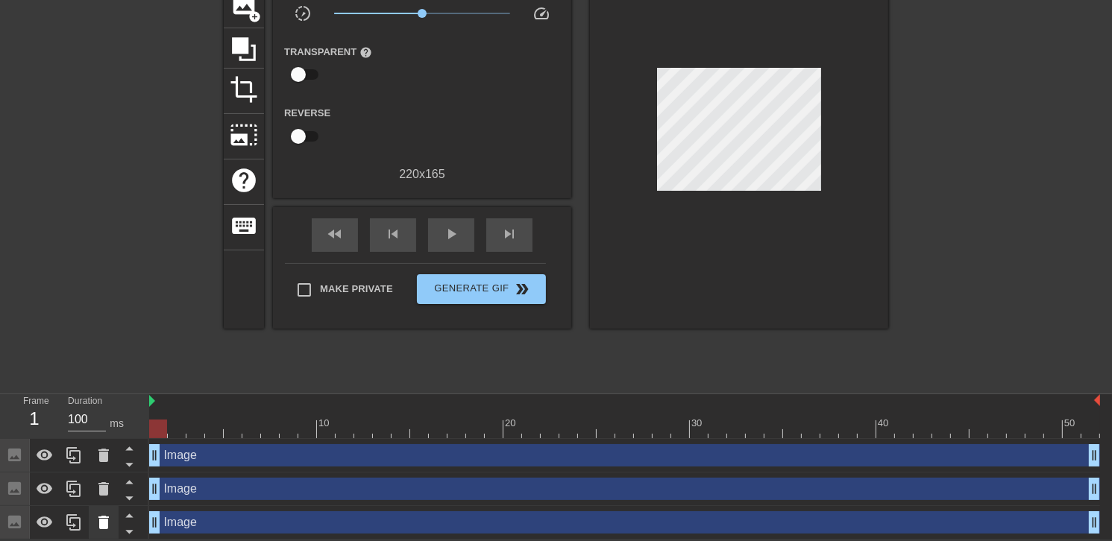
click at [98, 525] on icon at bounding box center [104, 523] width 18 height 18
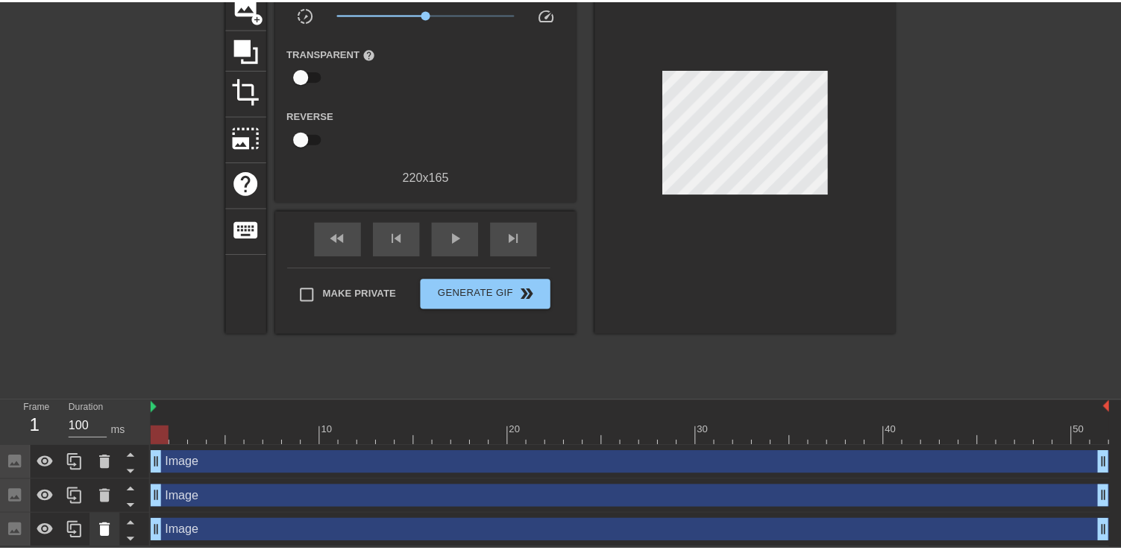
scroll to position [113, 0]
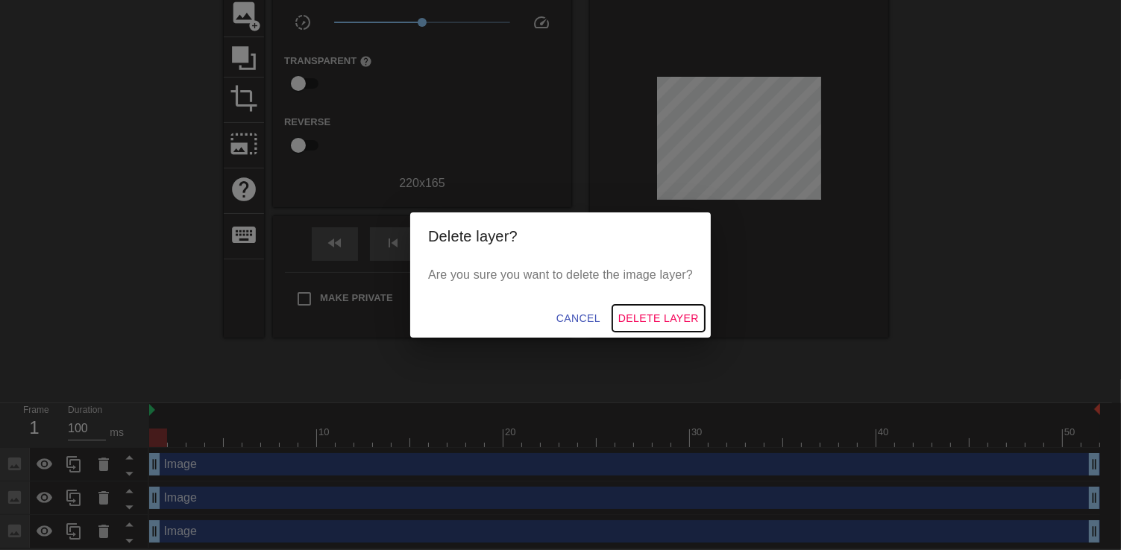
click at [662, 313] on span "Delete Layer" at bounding box center [658, 318] width 81 height 19
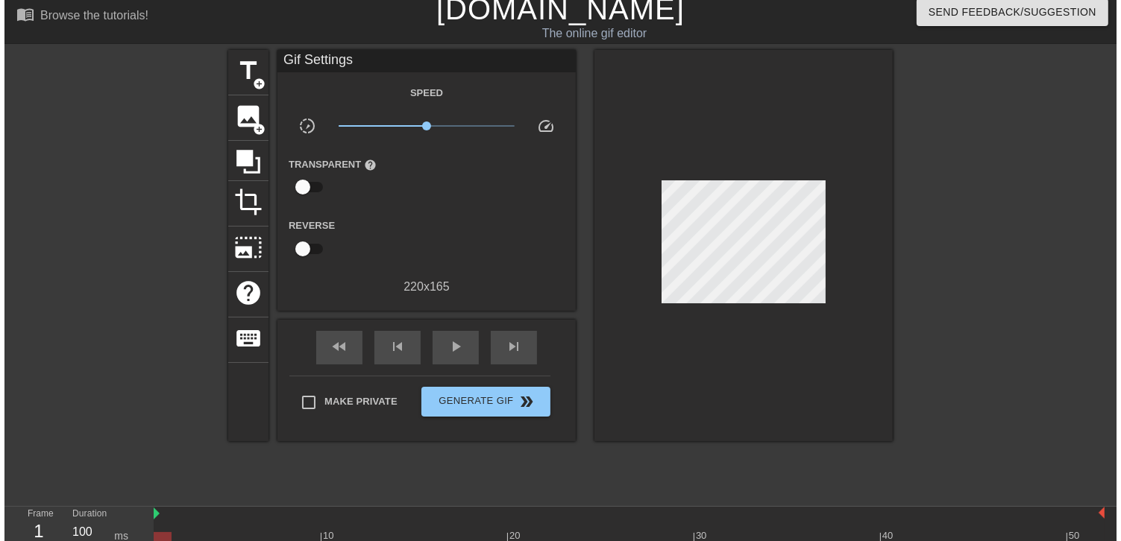
scroll to position [0, 0]
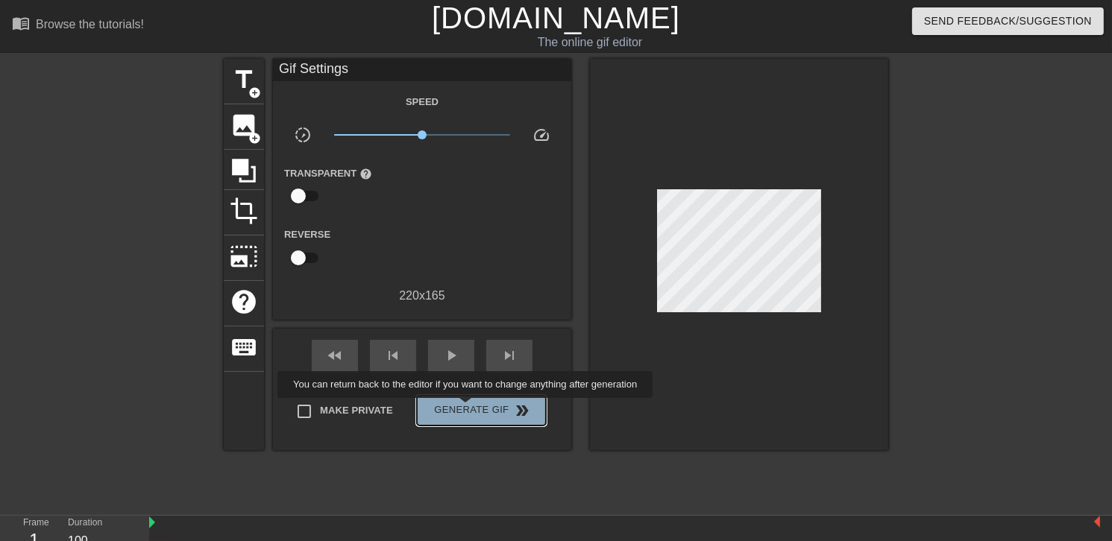
click at [467, 409] on span "Generate Gif double_arrow" at bounding box center [481, 411] width 117 height 18
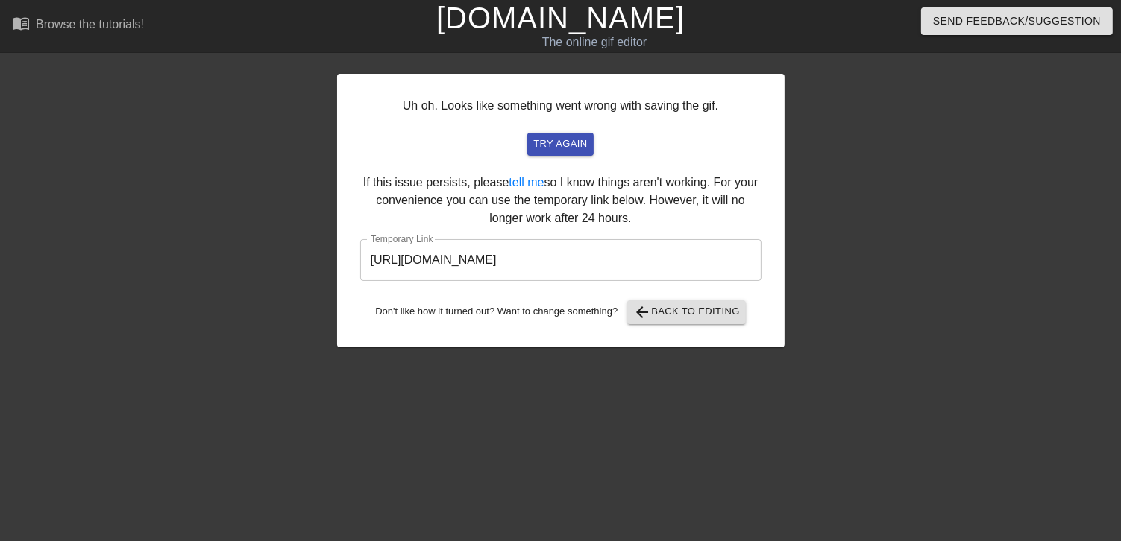
click at [713, 245] on input "[URL][DOMAIN_NAME]" at bounding box center [560, 260] width 401 height 42
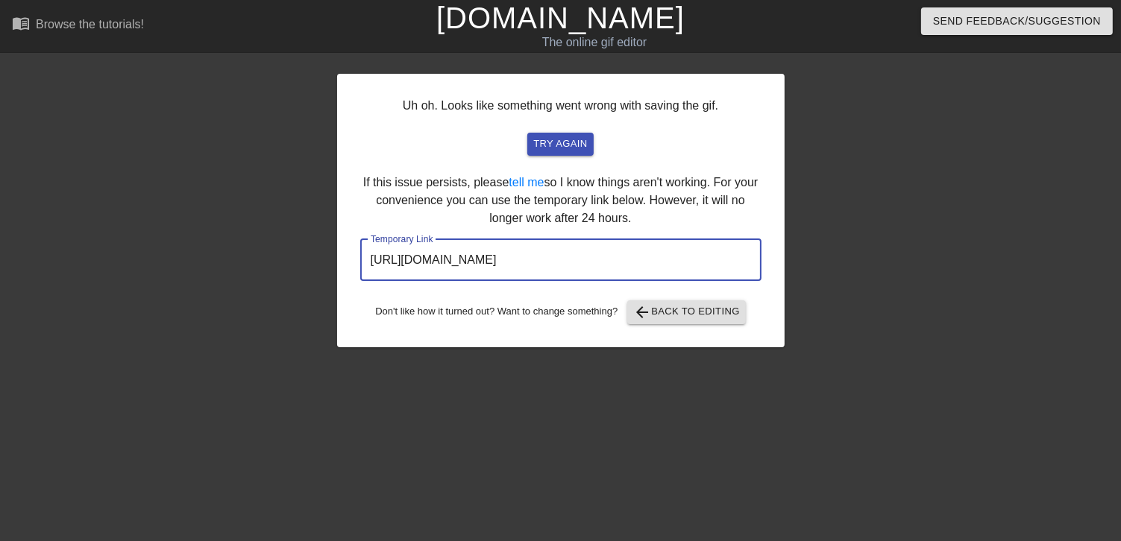
drag, startPoint x: 714, startPoint y: 254, endPoint x: 342, endPoint y: 257, distance: 372.1
click at [342, 257] on div "Uh oh. Looks like something went wrong with saving the gif. try again If this i…" at bounding box center [560, 211] width 447 height 274
